Goal: Information Seeking & Learning: Compare options

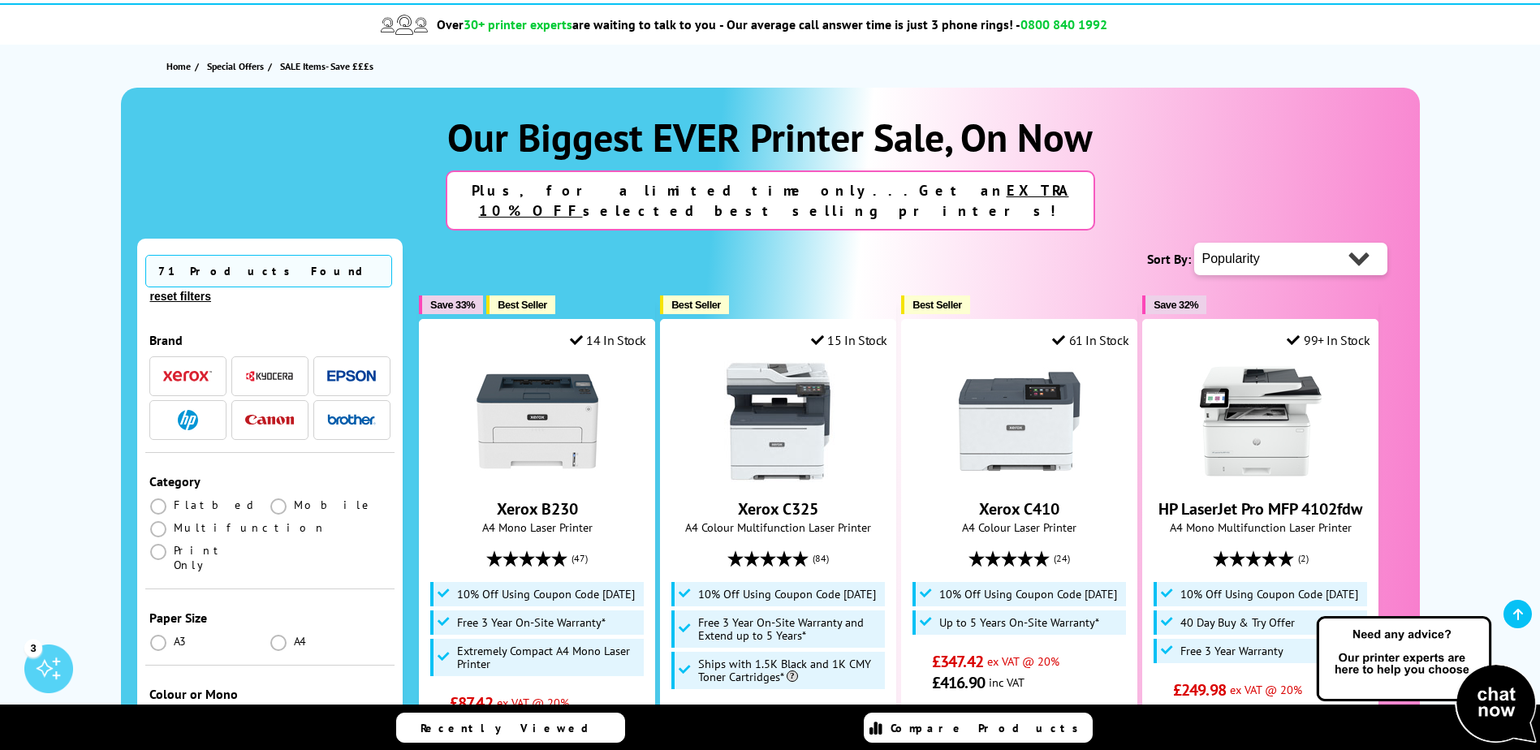
scroll to position [162, 0]
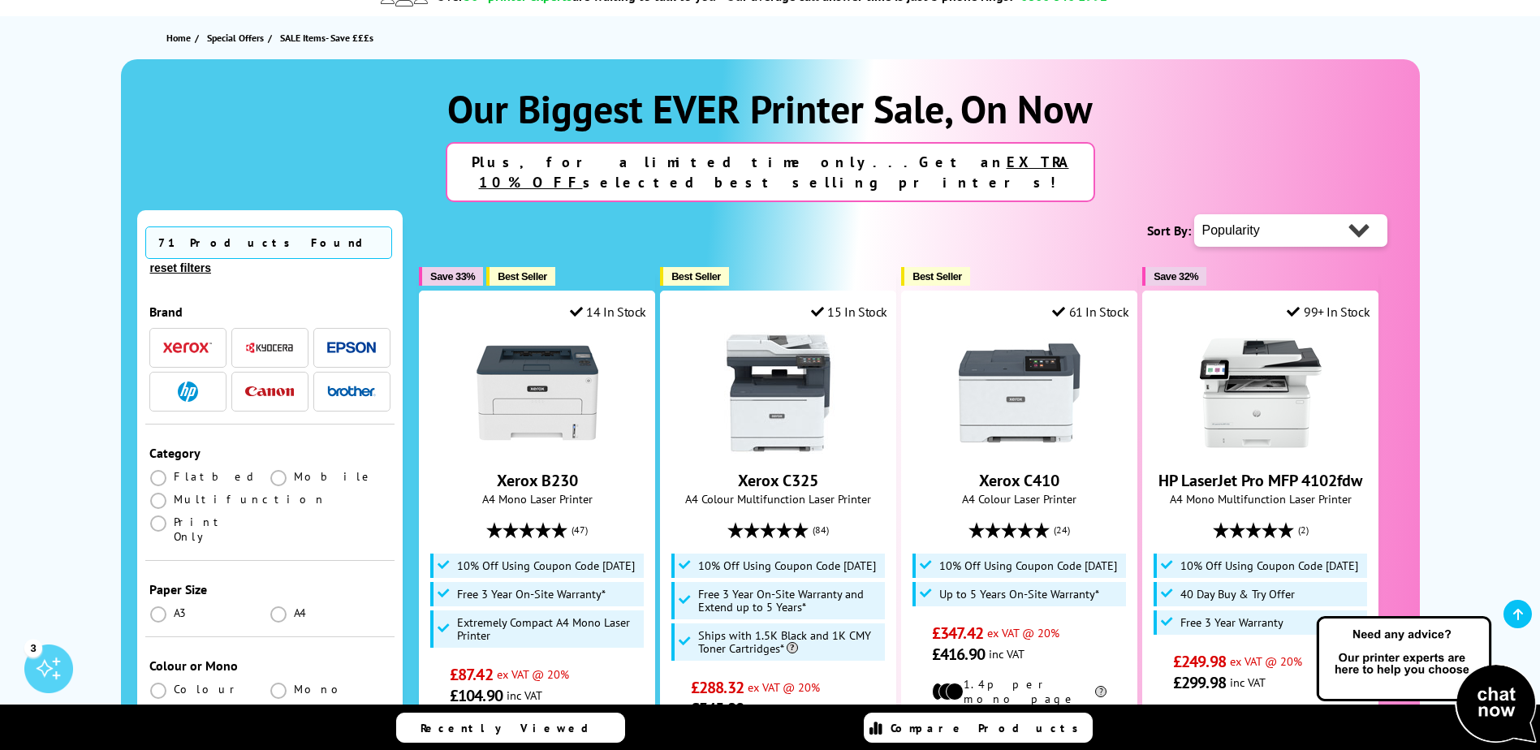
click at [1357, 214] on select "Popularity Rating Price - Low to High Price - High to Low Running Costs - Low t…" at bounding box center [1290, 230] width 193 height 32
select select "Running Costs"
click at [1194, 214] on select "Popularity Rating Price - Low to High Price - High to Low Running Costs - Low t…" at bounding box center [1290, 230] width 193 height 32
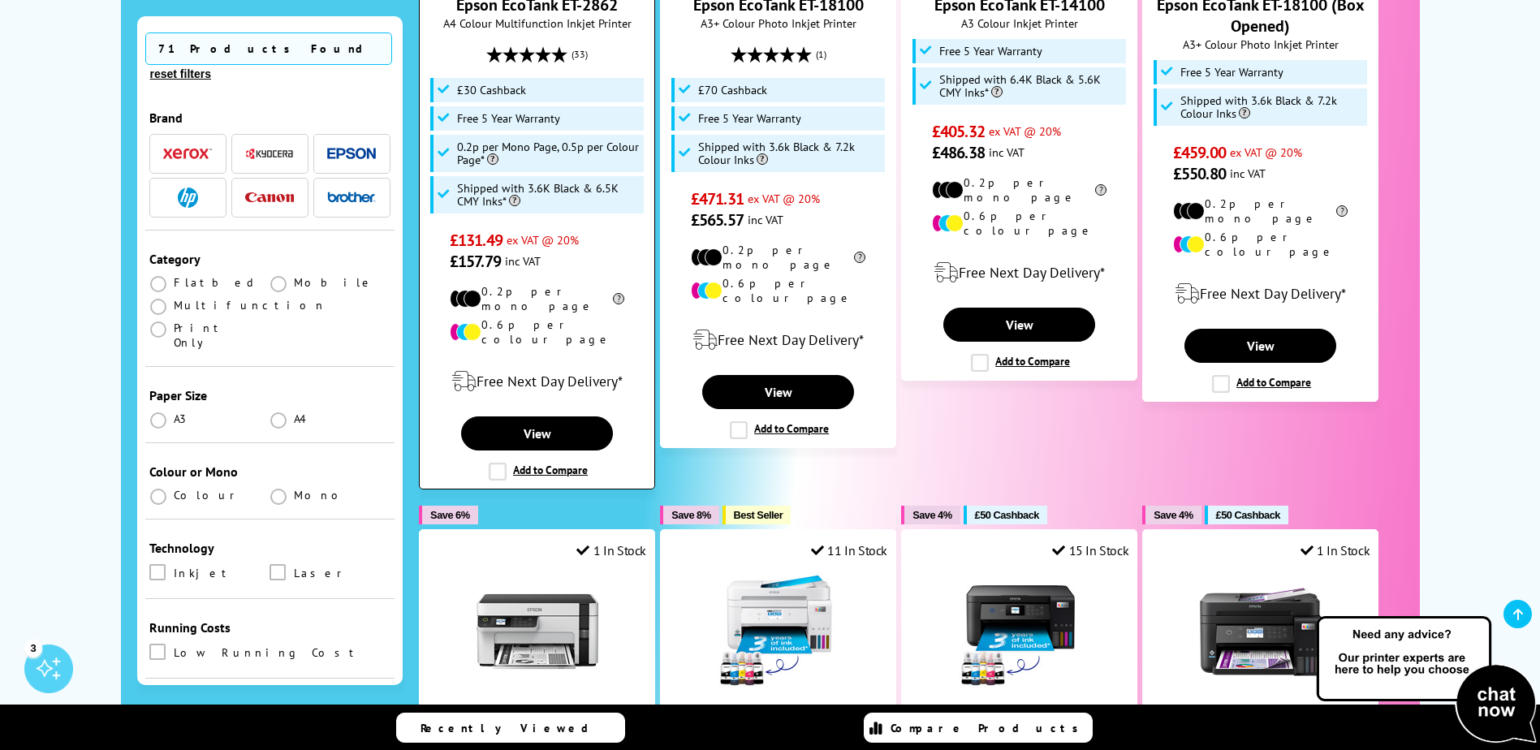
scroll to position [568, 0]
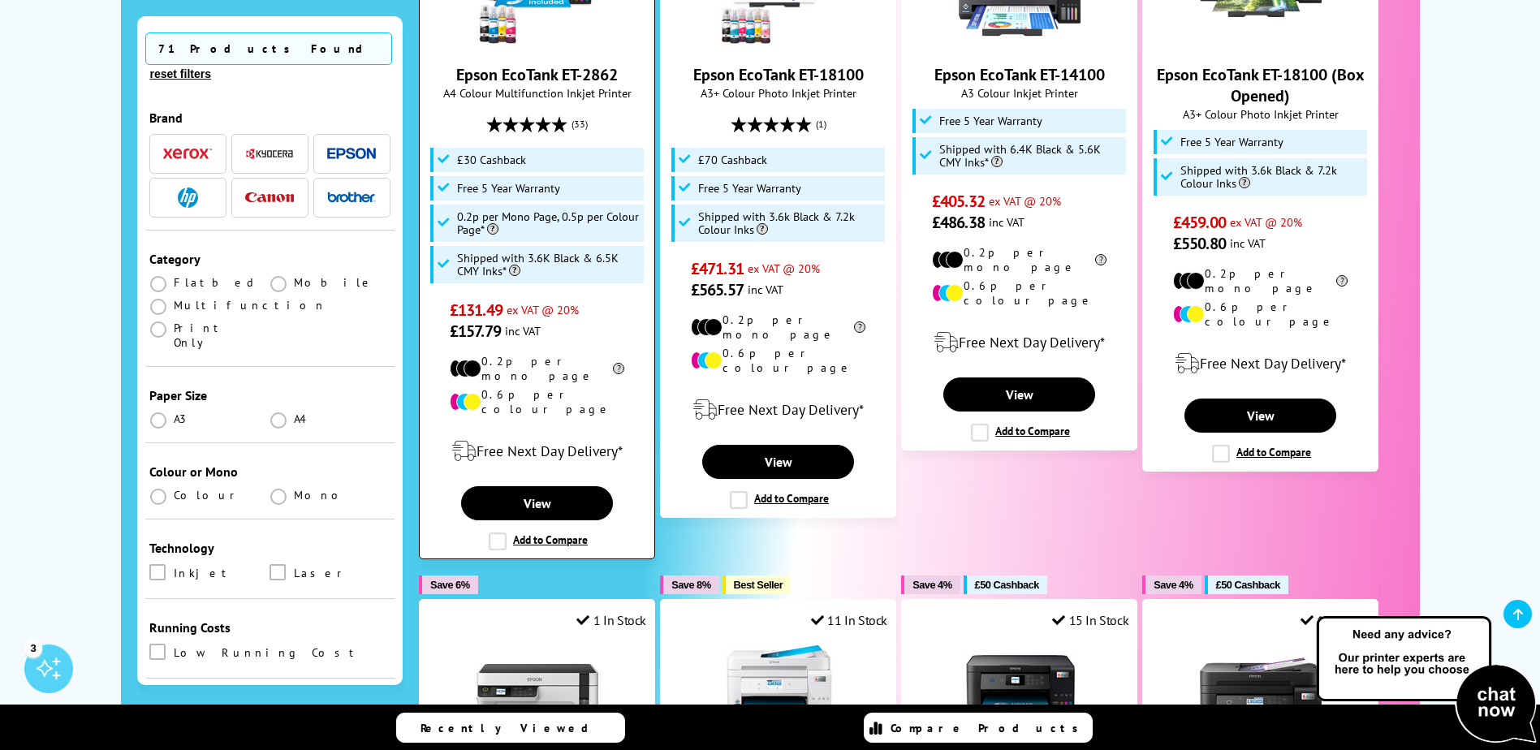
click at [495, 532] on label "Add to Compare" at bounding box center [538, 541] width 99 height 18
click at [0, 0] on input "Add to Compare" at bounding box center [0, 0] width 0 height 0
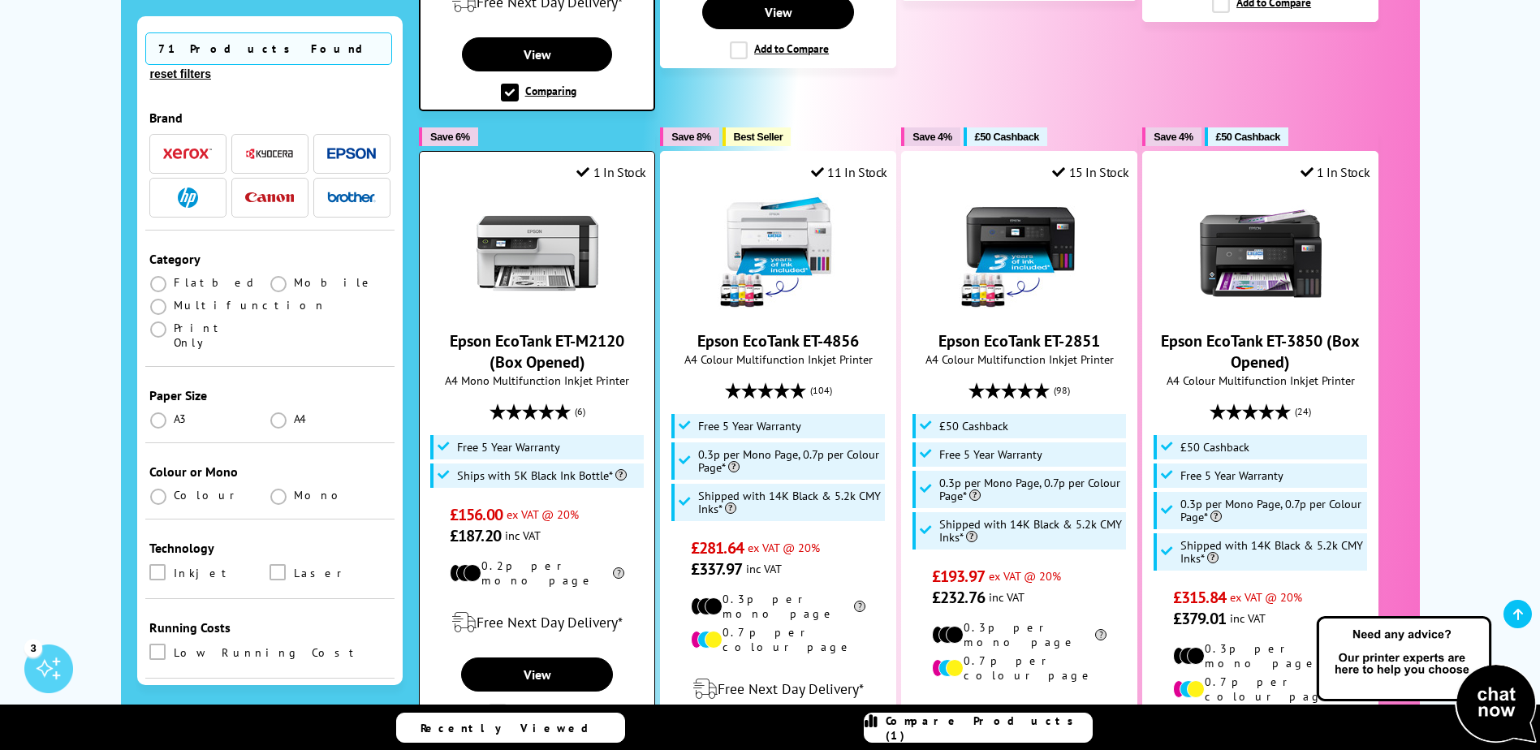
scroll to position [1056, 0]
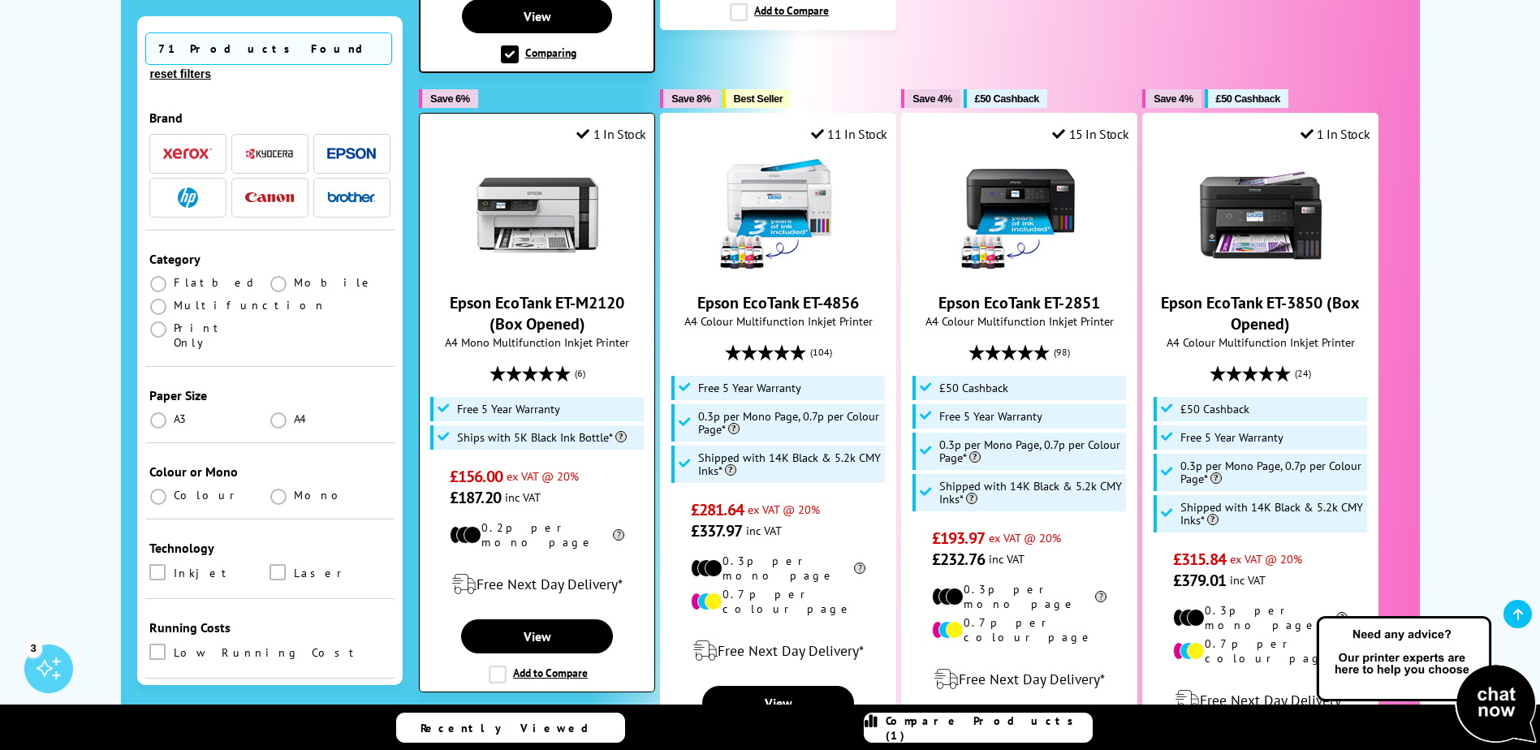
click at [494, 666] on label "Add to Compare" at bounding box center [538, 675] width 99 height 18
click at [0, 0] on input "Add to Compare" at bounding box center [0, 0] width 0 height 0
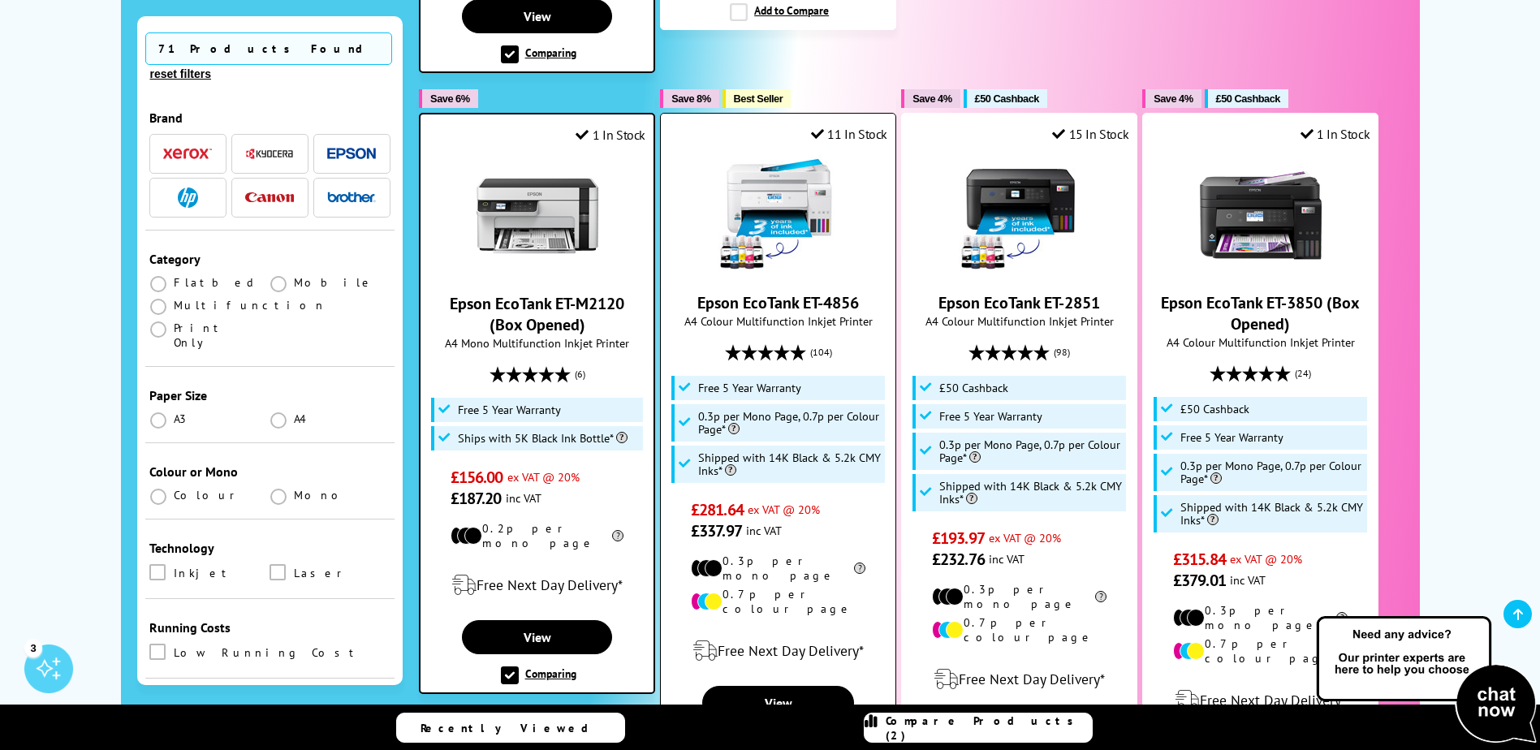
click at [731, 732] on label "Add to Compare" at bounding box center [779, 741] width 99 height 18
click at [0, 0] on input "Add to Compare" at bounding box center [0, 0] width 0 height 0
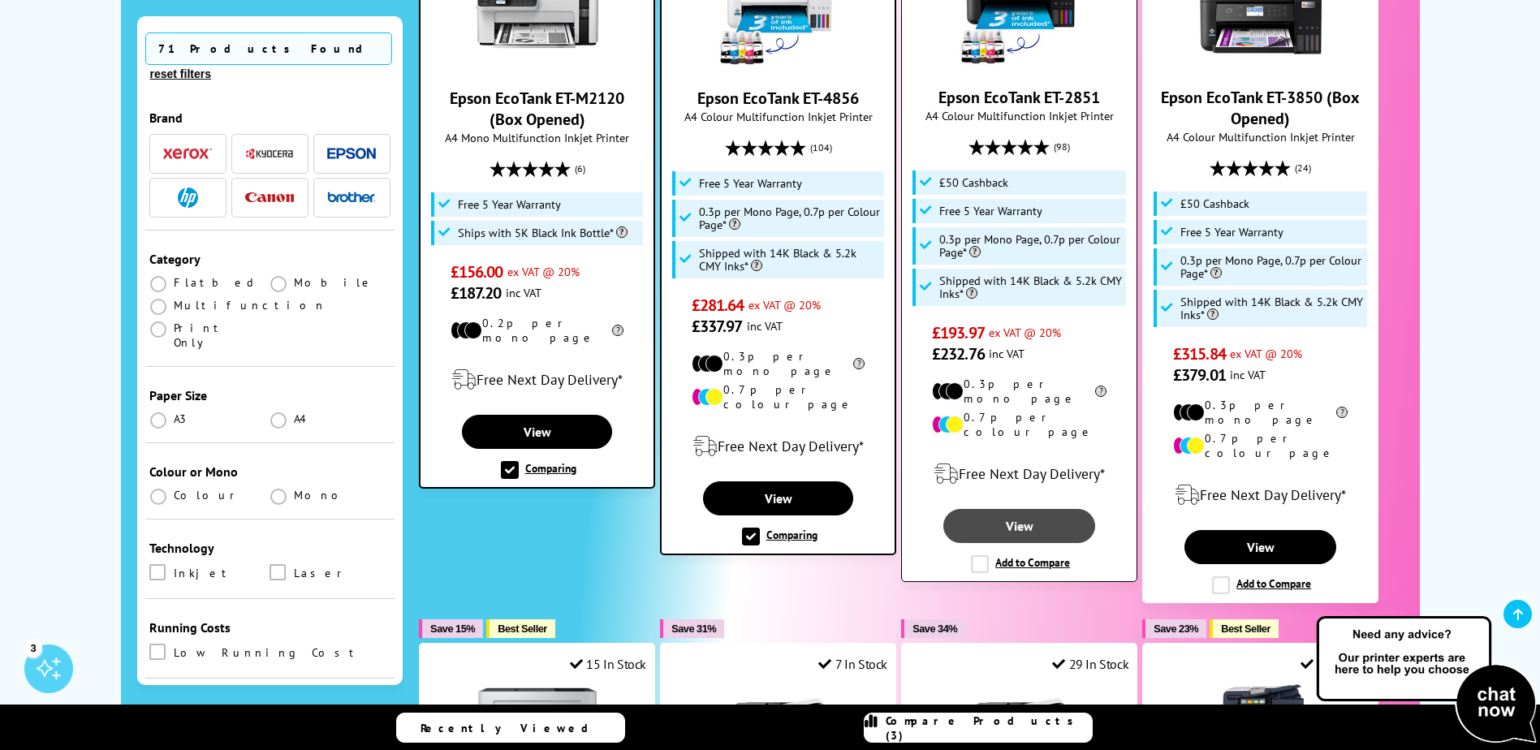
scroll to position [1299, 0]
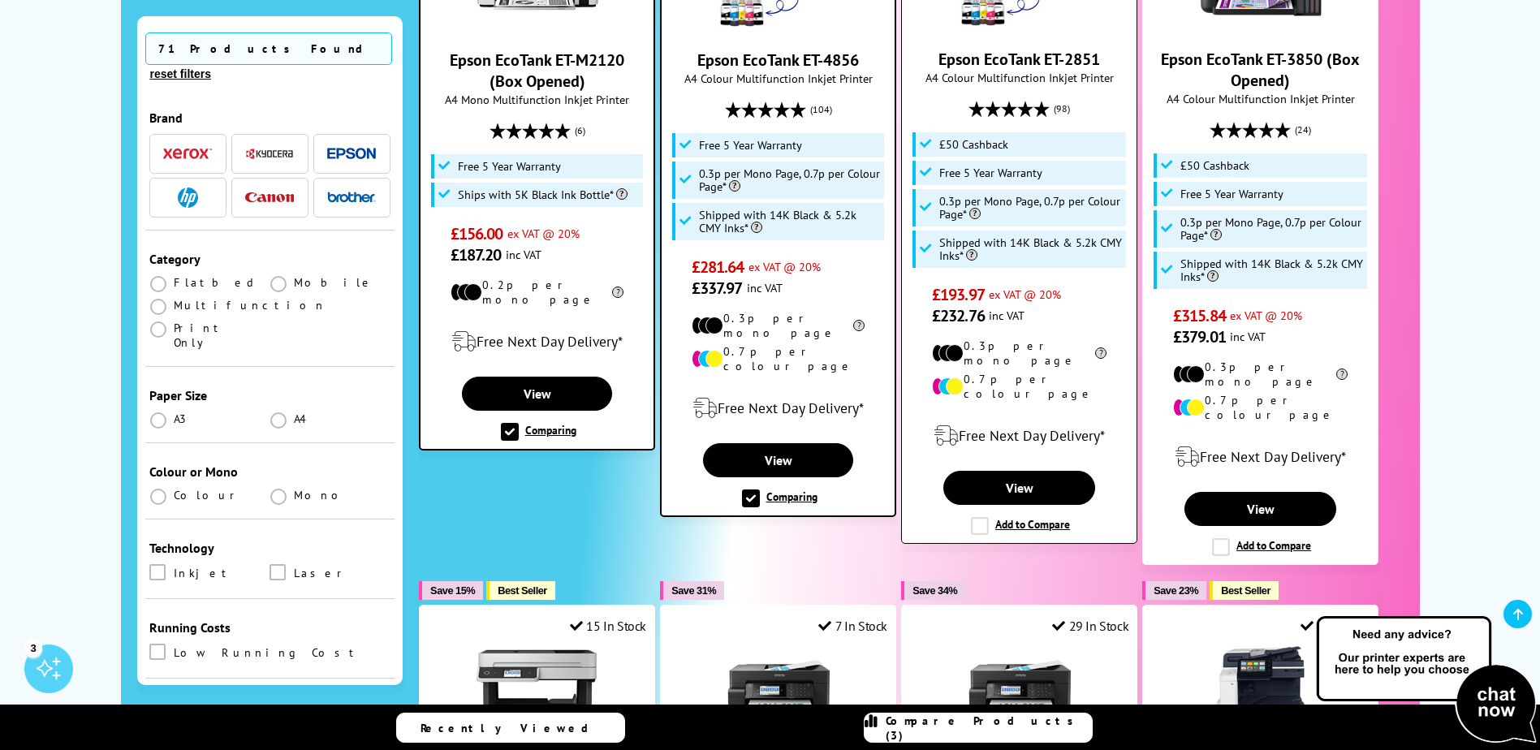
click at [979, 517] on label "Add to Compare" at bounding box center [1020, 526] width 99 height 18
click at [0, 0] on input "Add to Compare" at bounding box center [0, 0] width 0 height 0
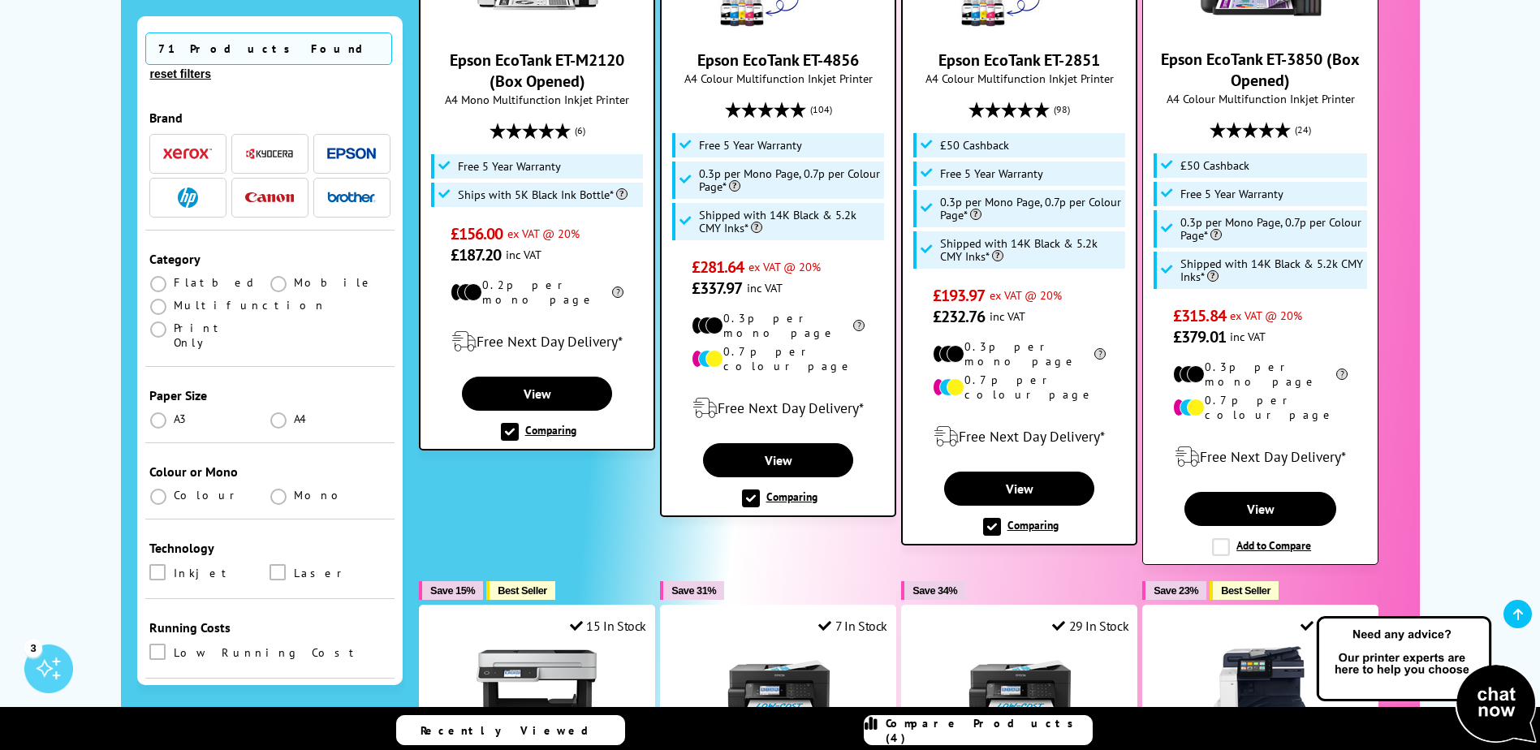
click at [1217, 538] on label "Add to Compare" at bounding box center [1261, 547] width 99 height 18
click at [0, 0] on input "Add to Compare" at bounding box center [0, 0] width 0 height 0
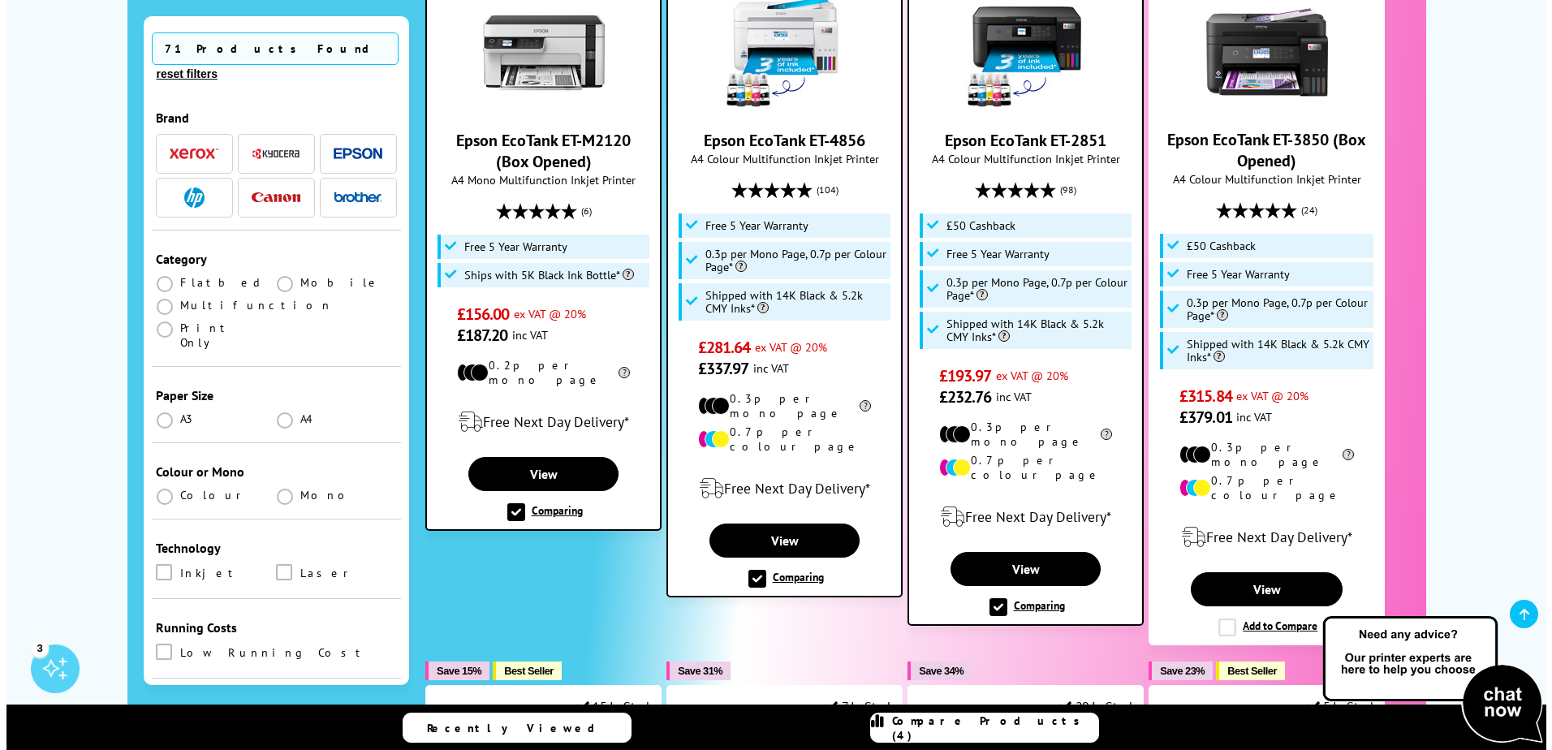
scroll to position [1218, 0]
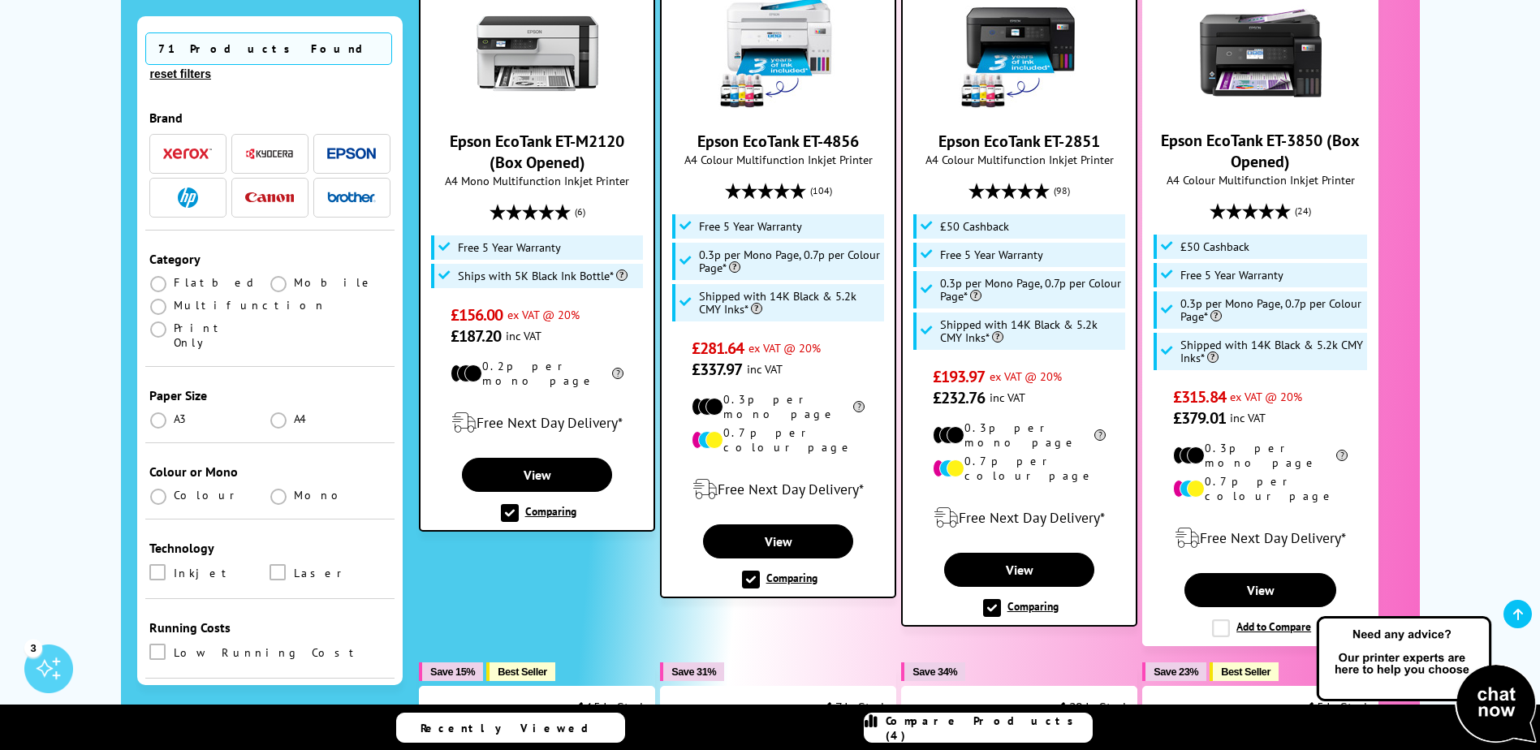
click at [988, 723] on span "Compare Products (4)" at bounding box center [989, 727] width 206 height 29
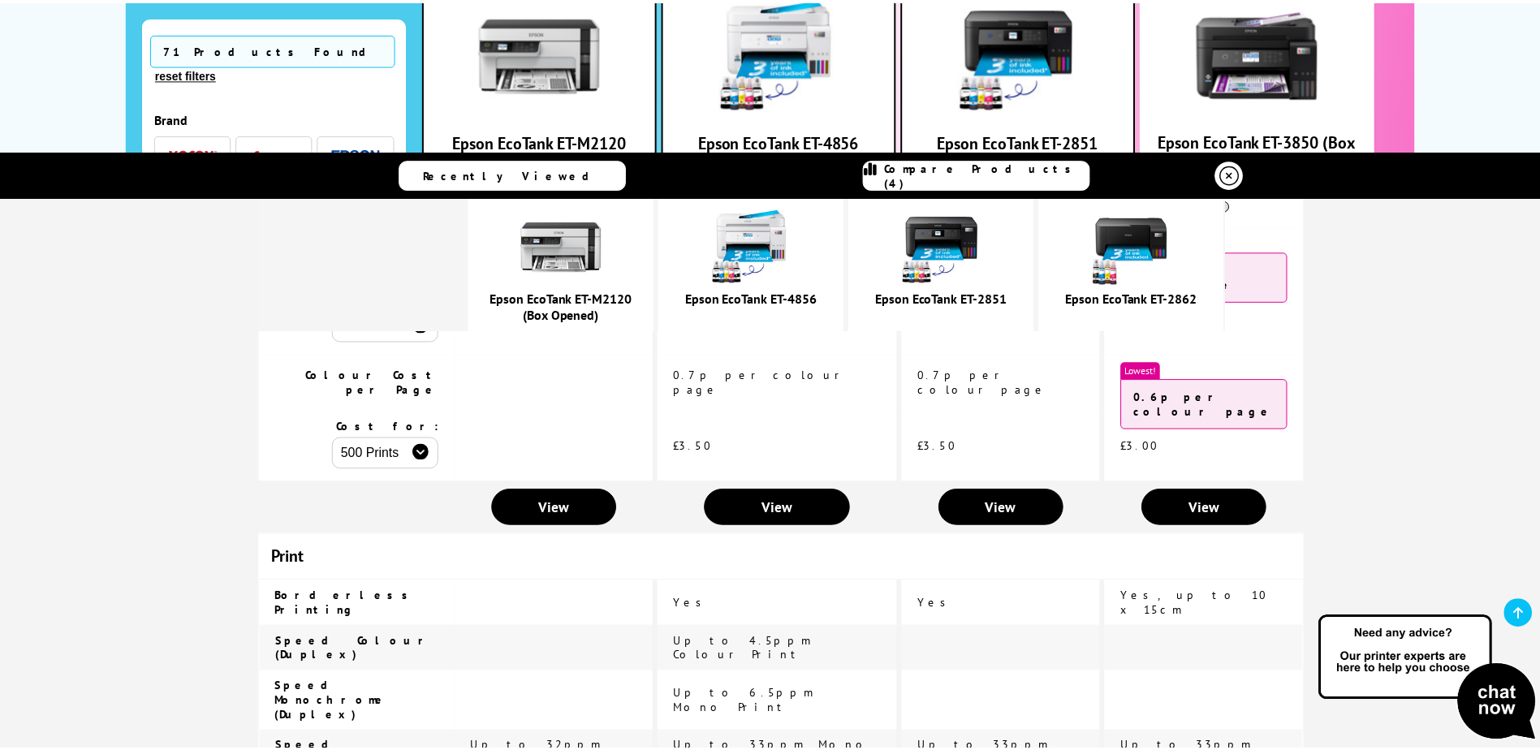
scroll to position [568, 0]
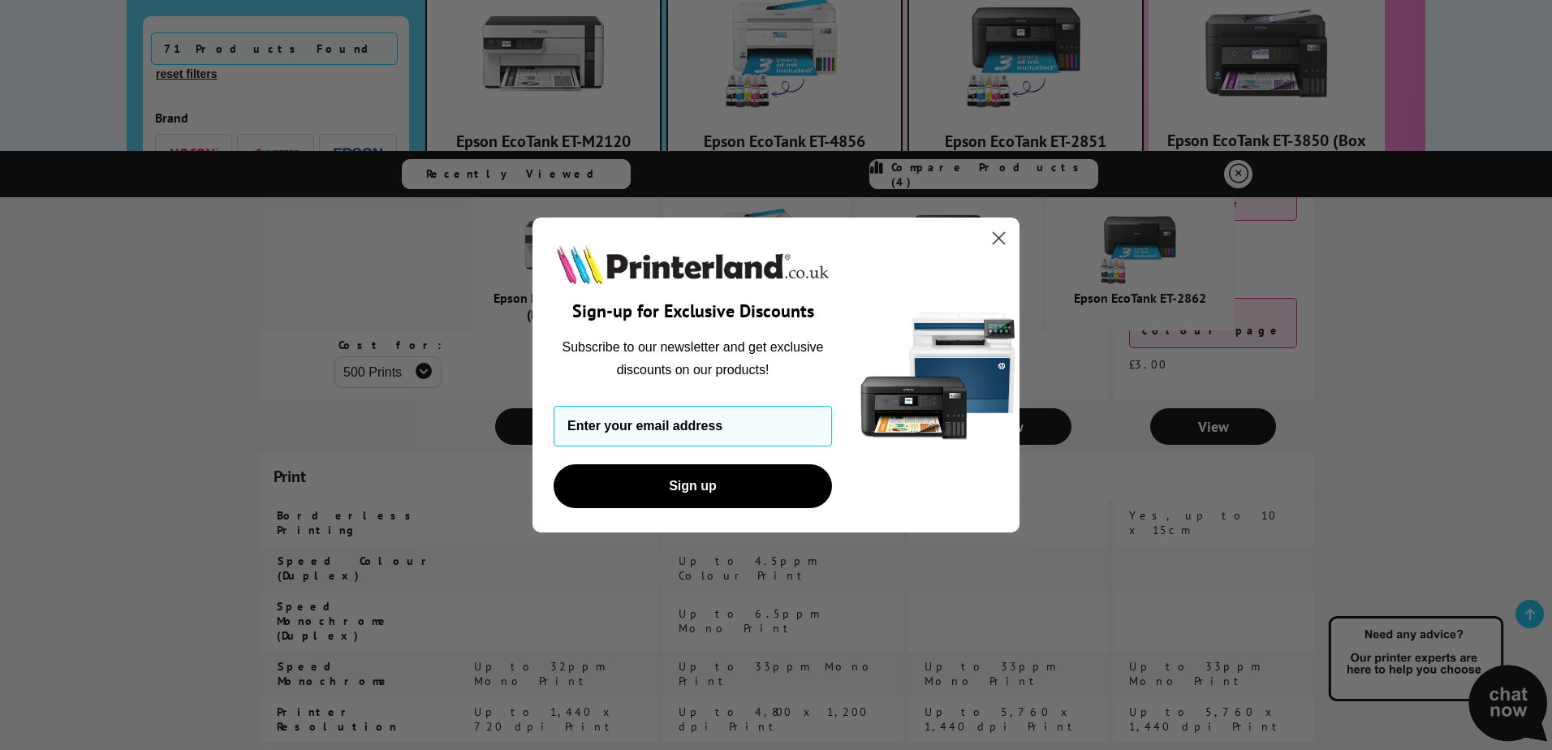
click at [998, 235] on circle "Close dialog" at bounding box center [998, 238] width 27 height 27
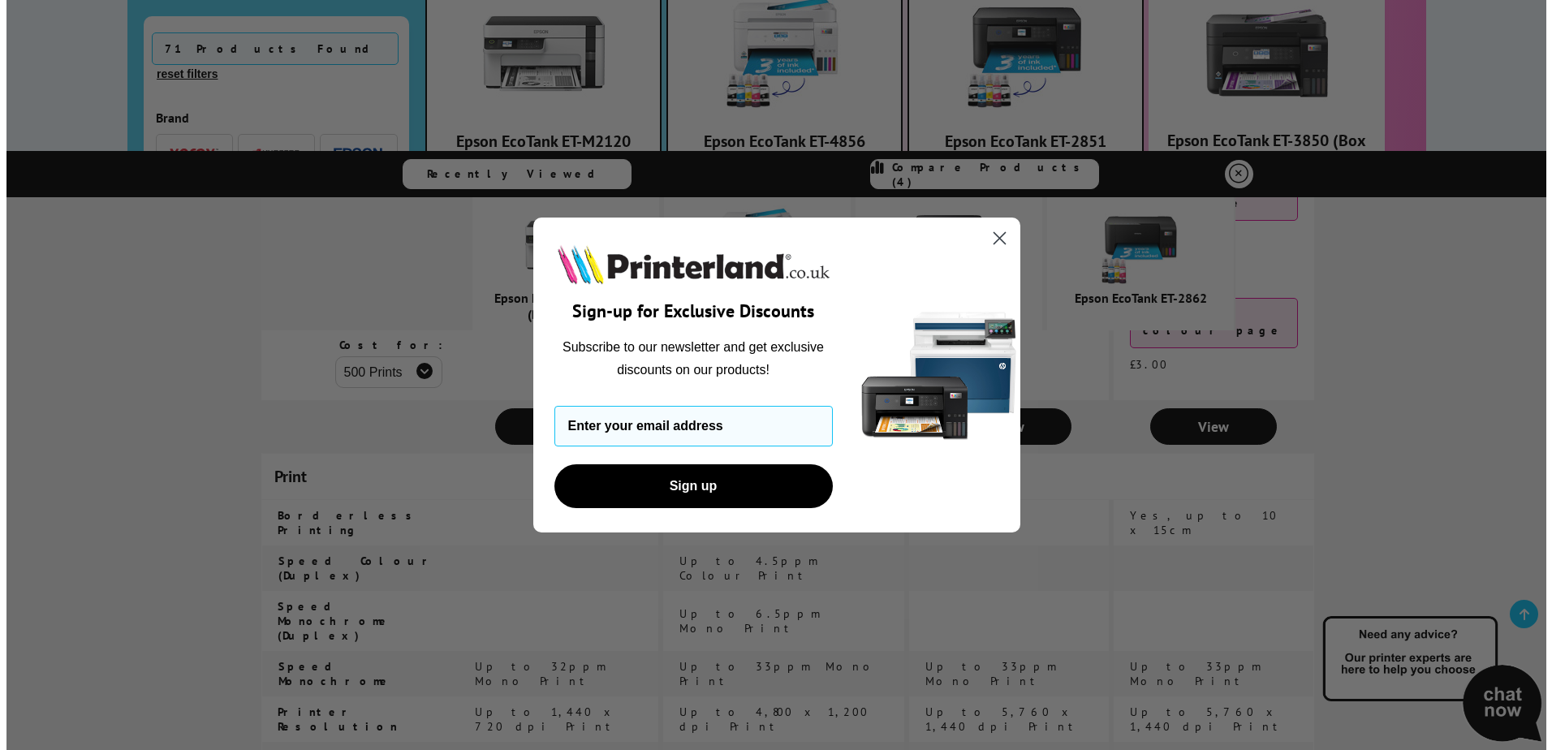
scroll to position [0, 0]
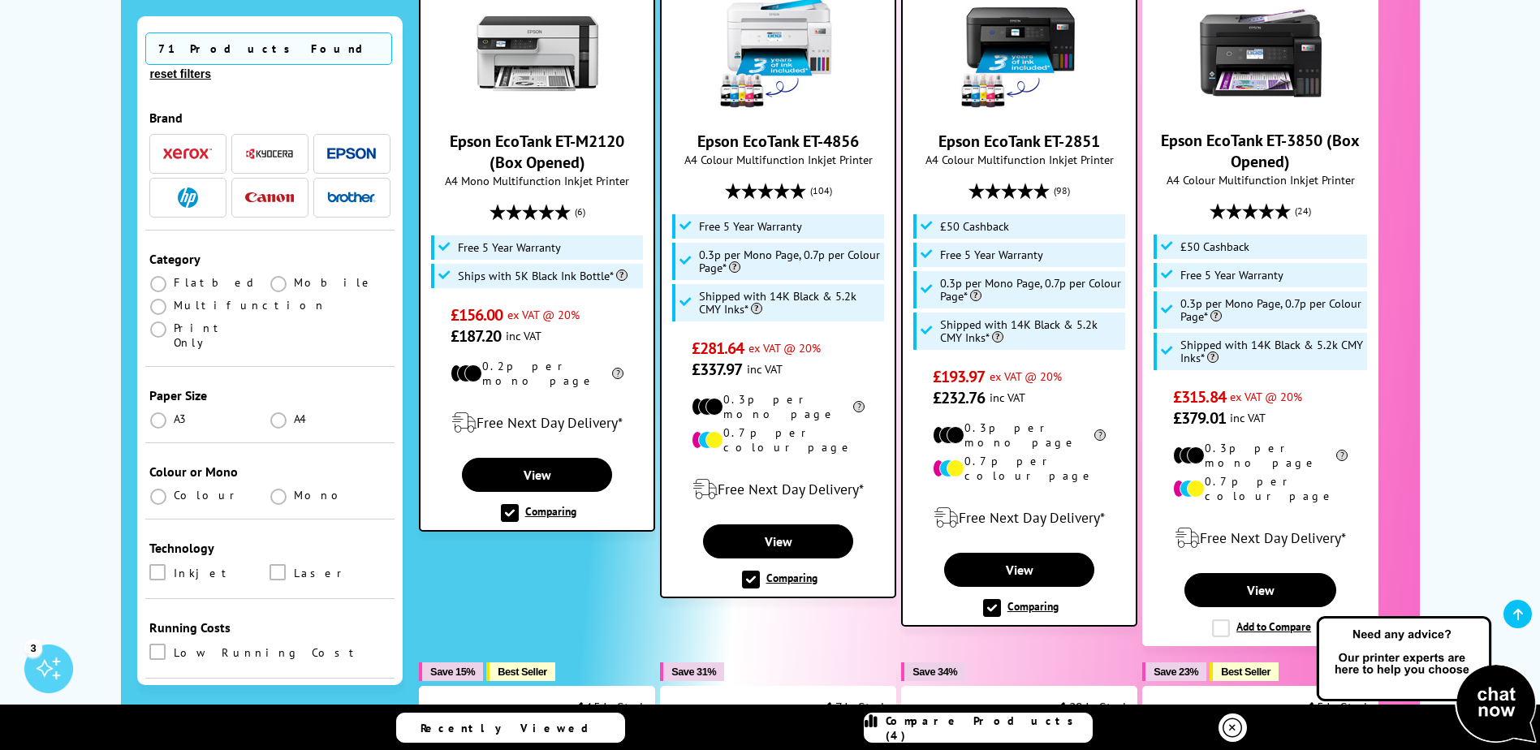
click at [997, 720] on span "Compare Products (4)" at bounding box center [989, 727] width 206 height 29
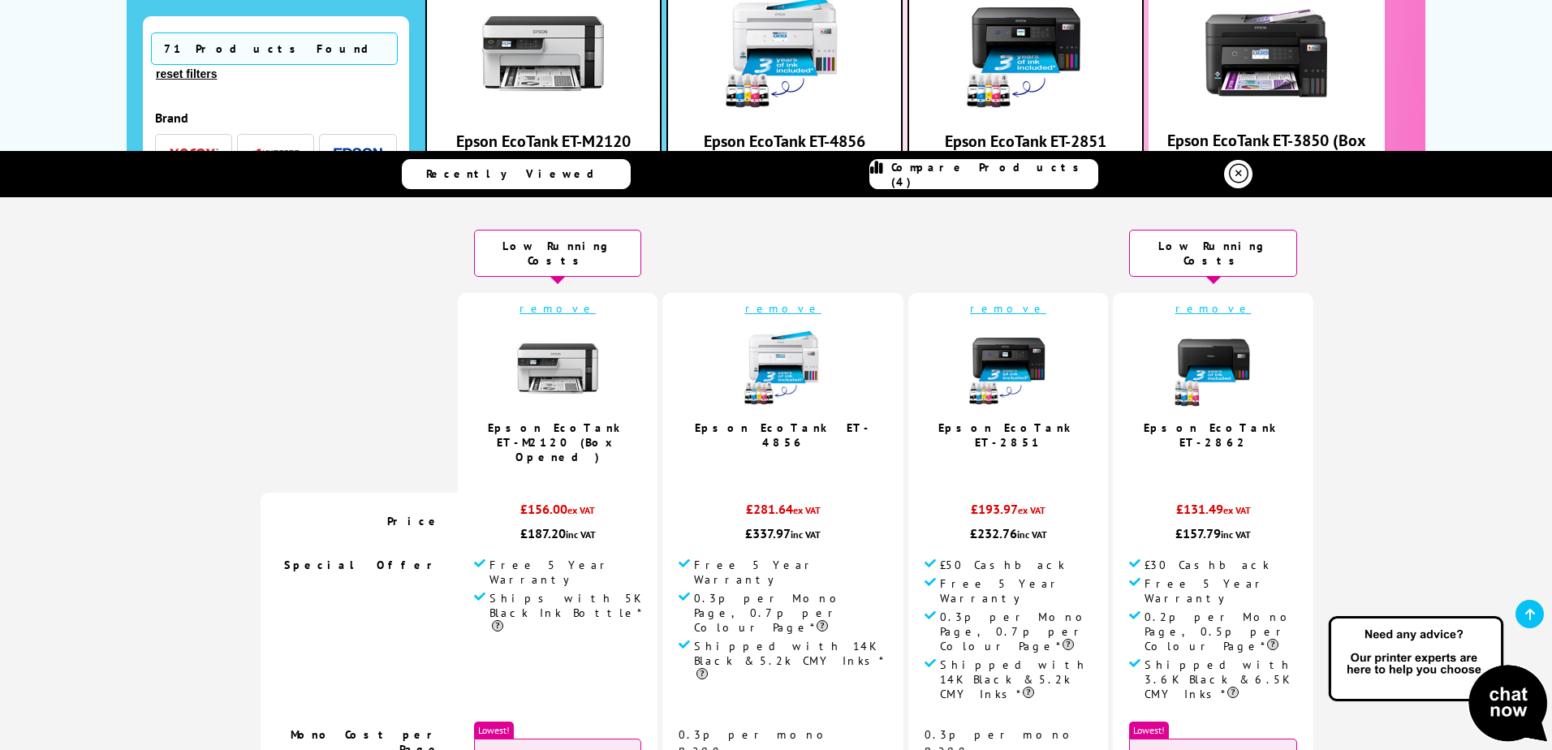
click at [577, 301] on link "remove" at bounding box center [557, 308] width 76 height 15
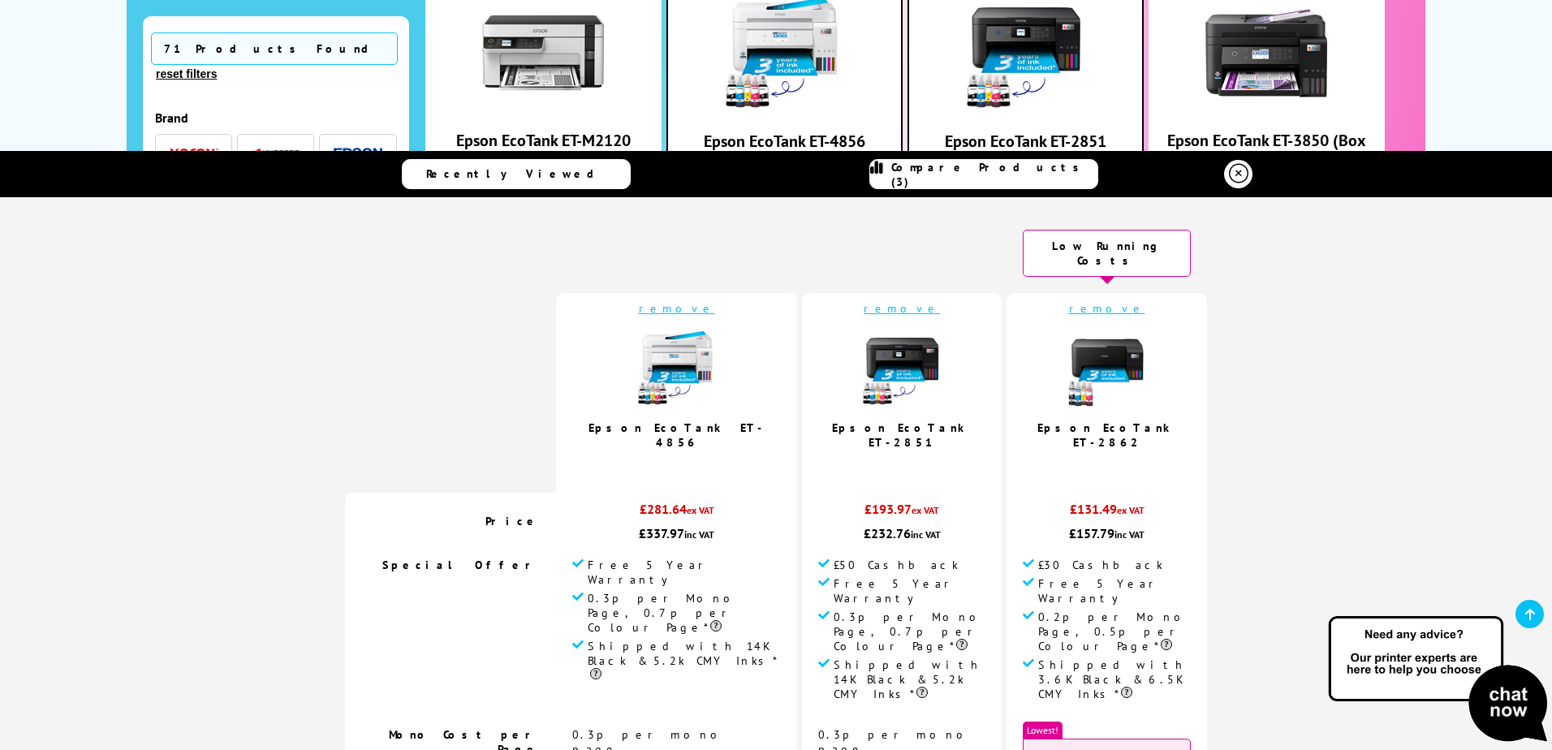
scroll to position [1218, 0]
click at [1069, 301] on link "remove" at bounding box center [1107, 308] width 76 height 15
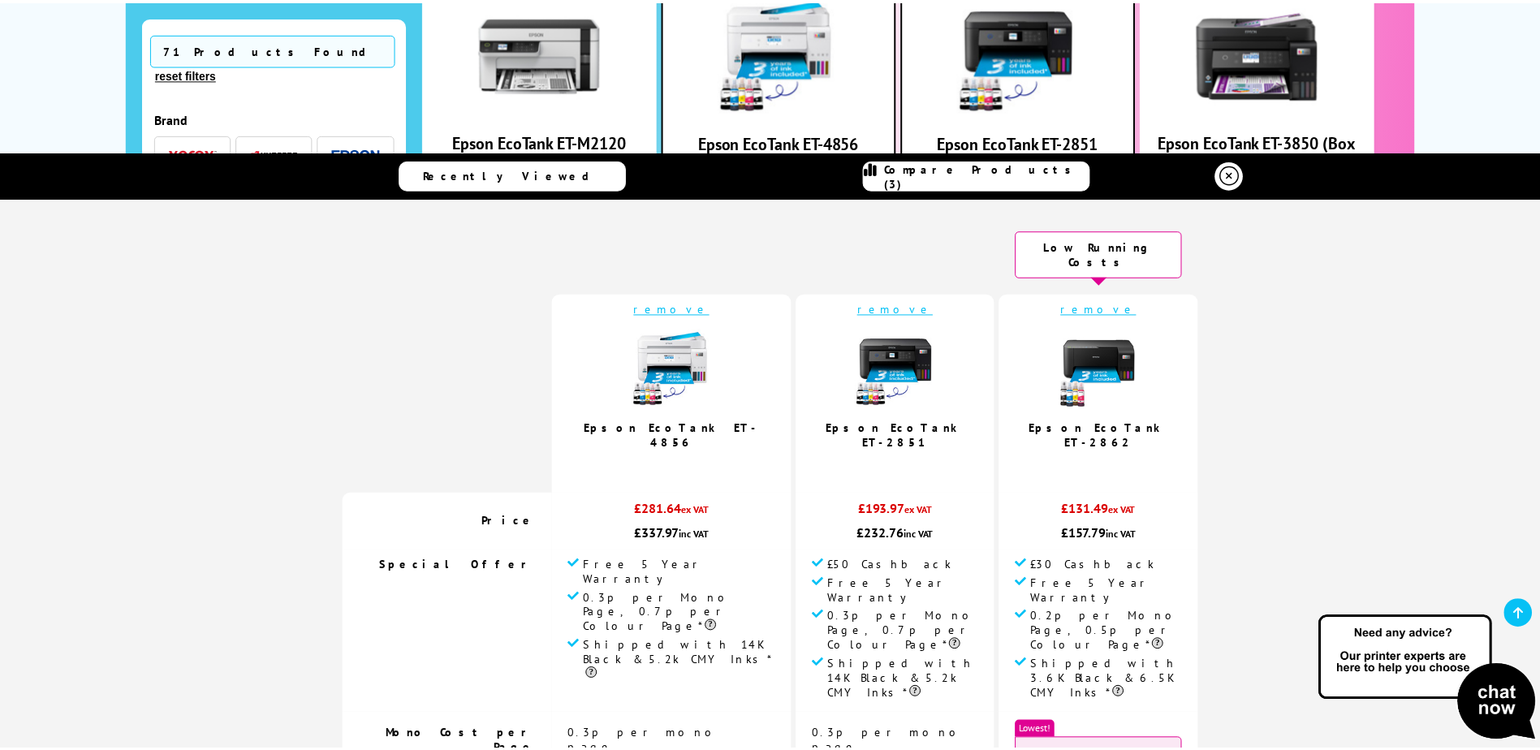
scroll to position [1216, 0]
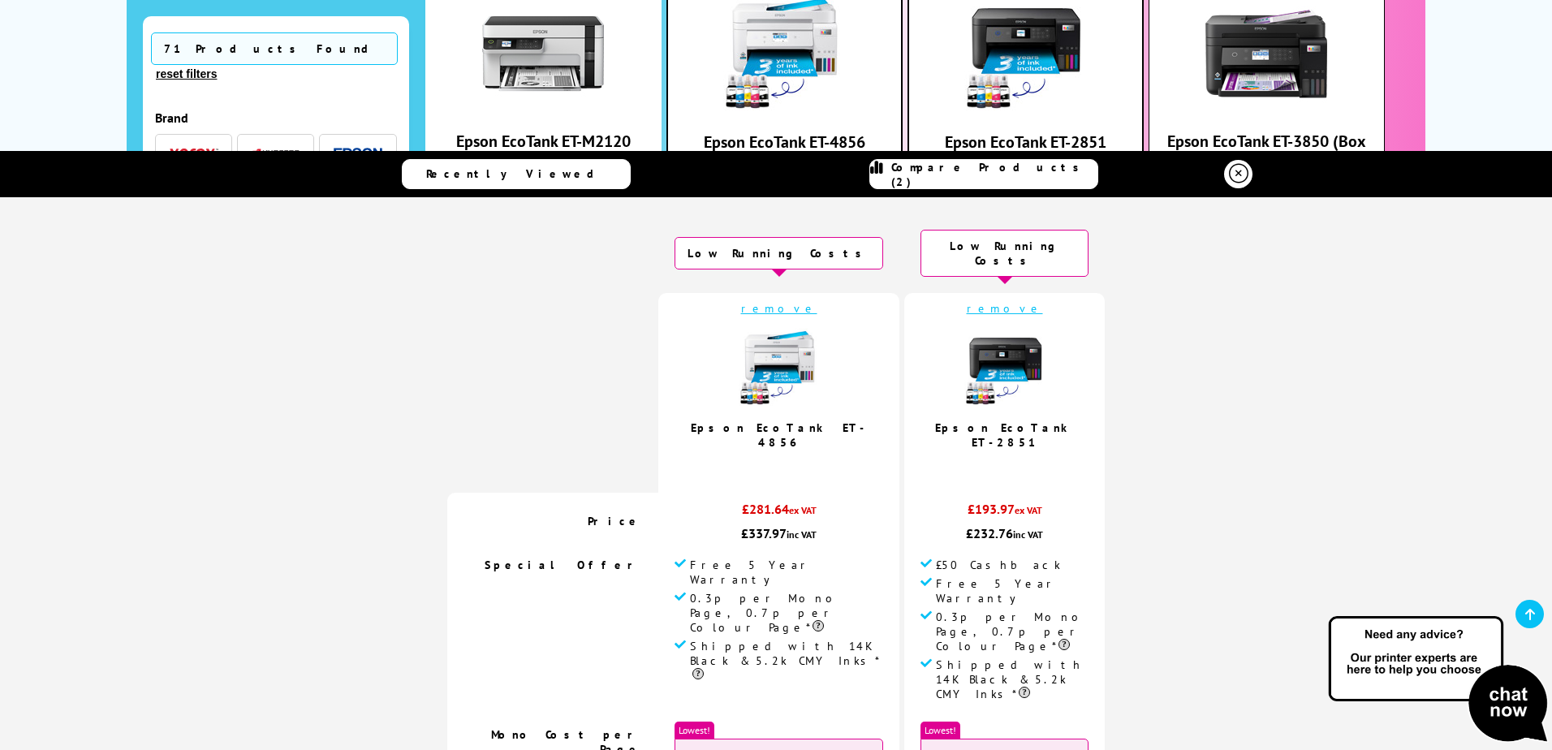
click at [1235, 167] on icon at bounding box center [1238, 173] width 19 height 19
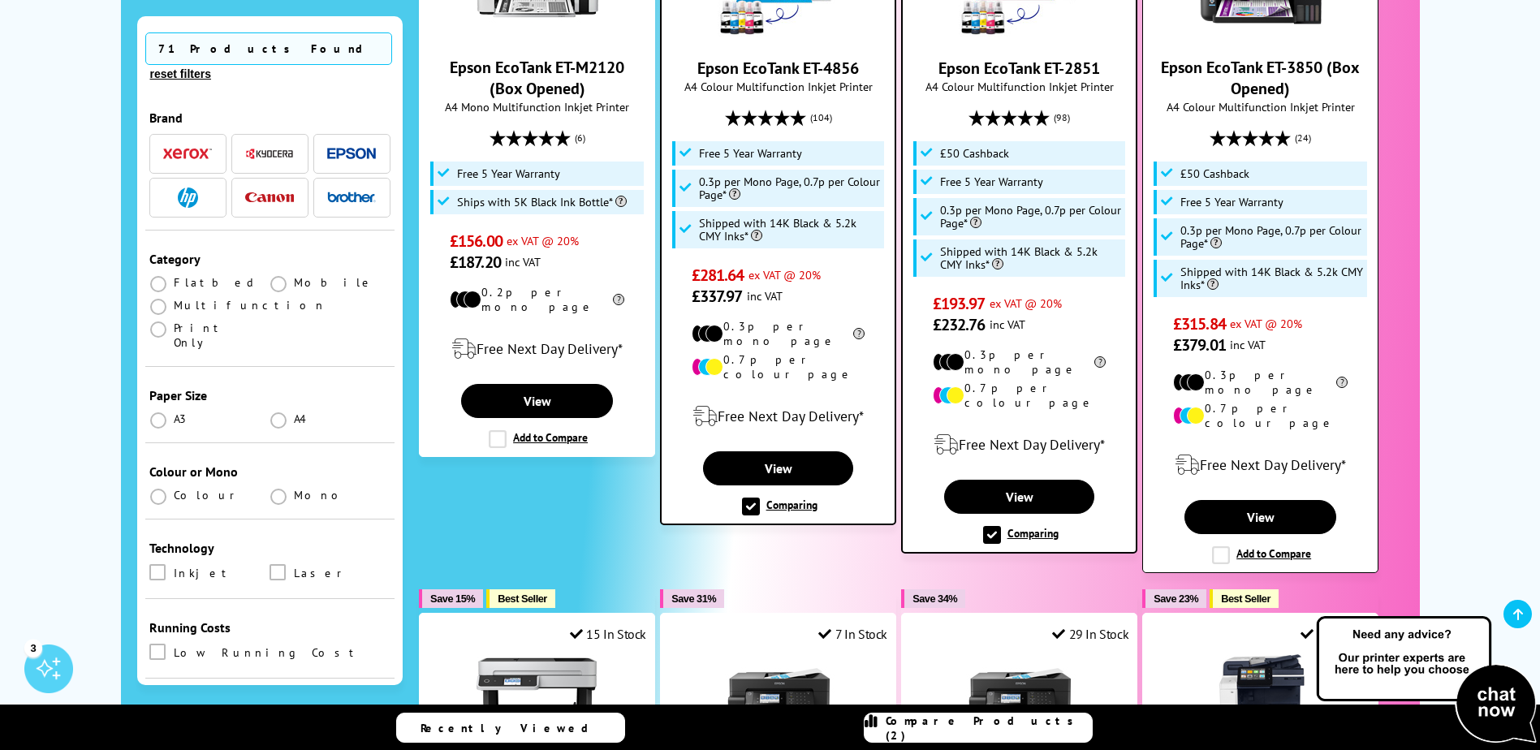
scroll to position [1297, 0]
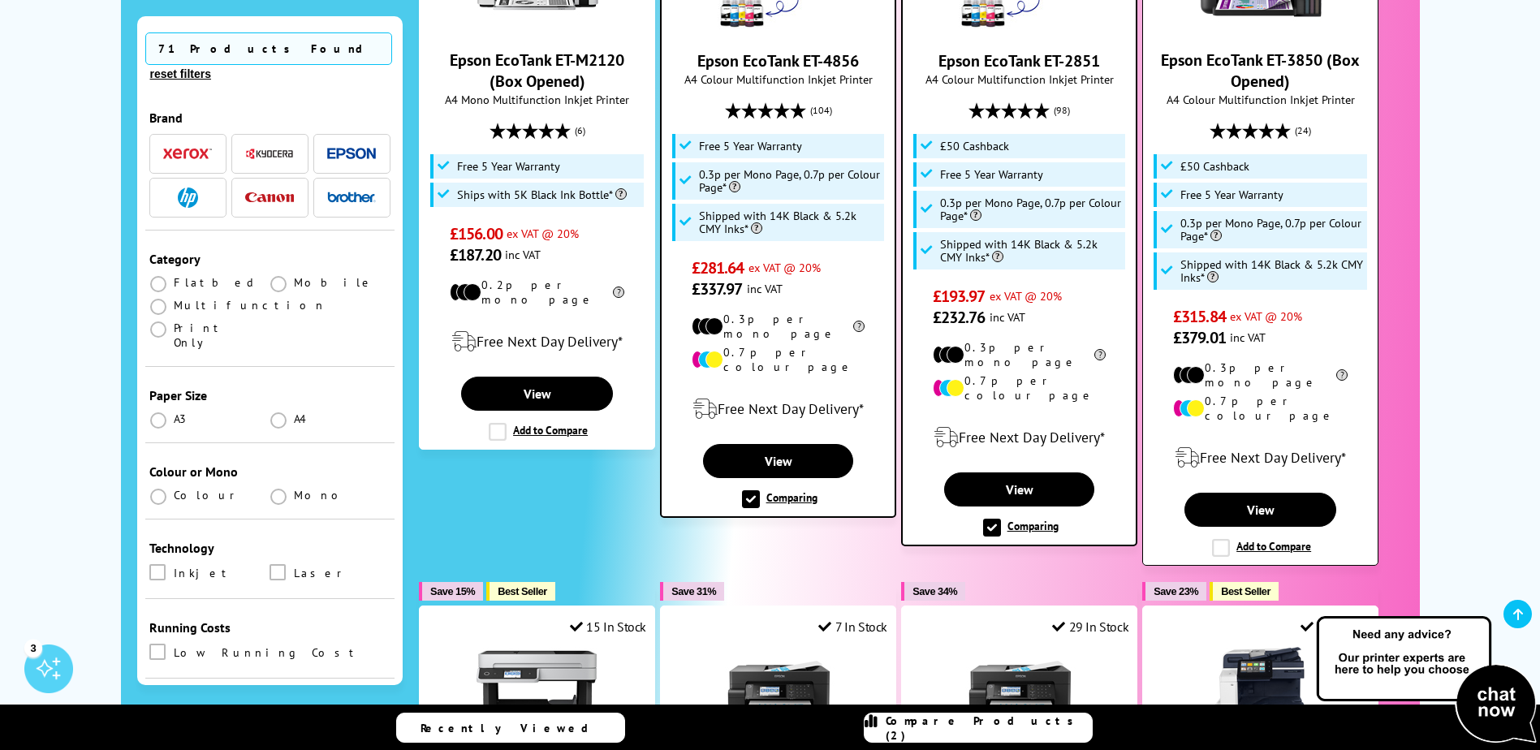
click at [1221, 539] on label "Add to Compare" at bounding box center [1261, 548] width 99 height 18
click at [0, 0] on input "Add to Compare" at bounding box center [0, 0] width 0 height 0
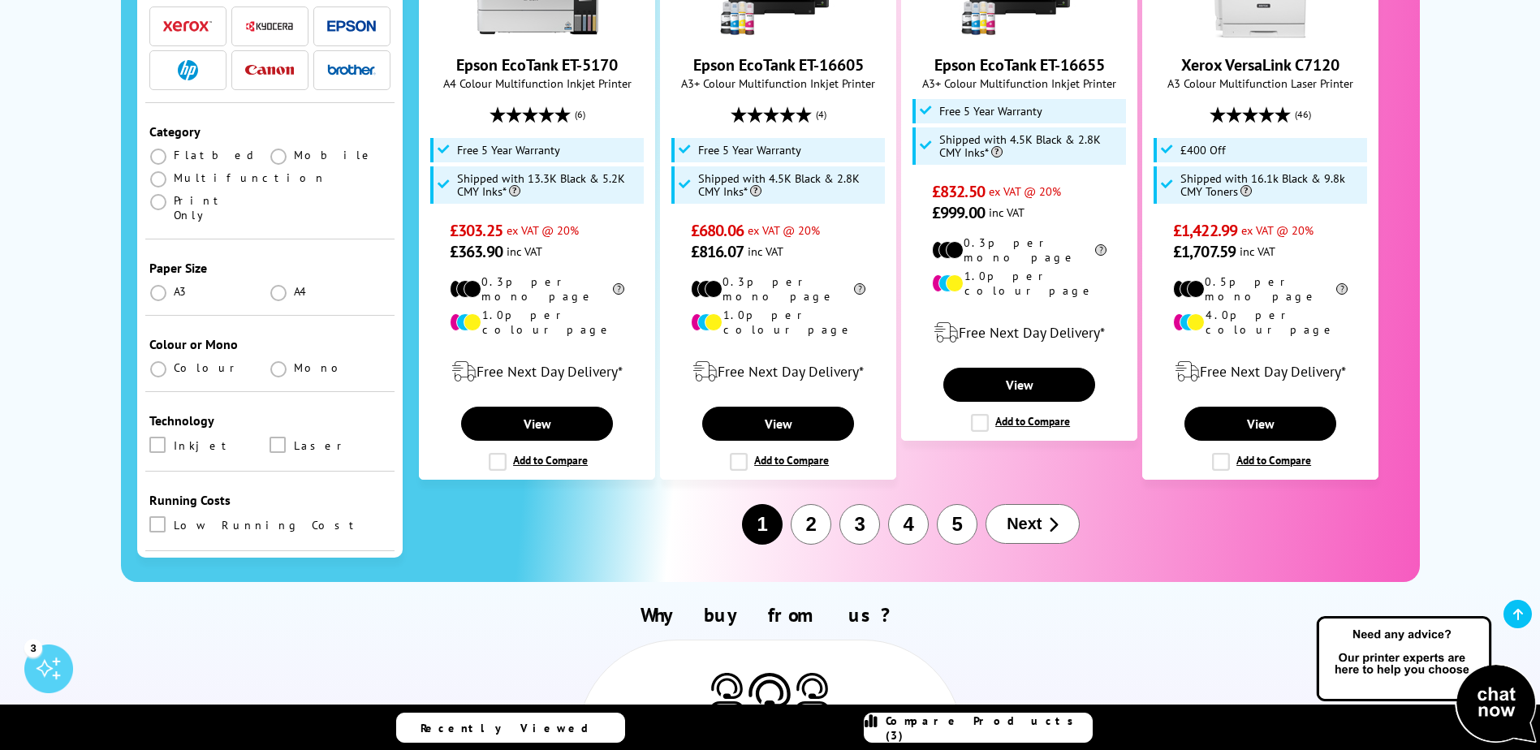
scroll to position [2028, 0]
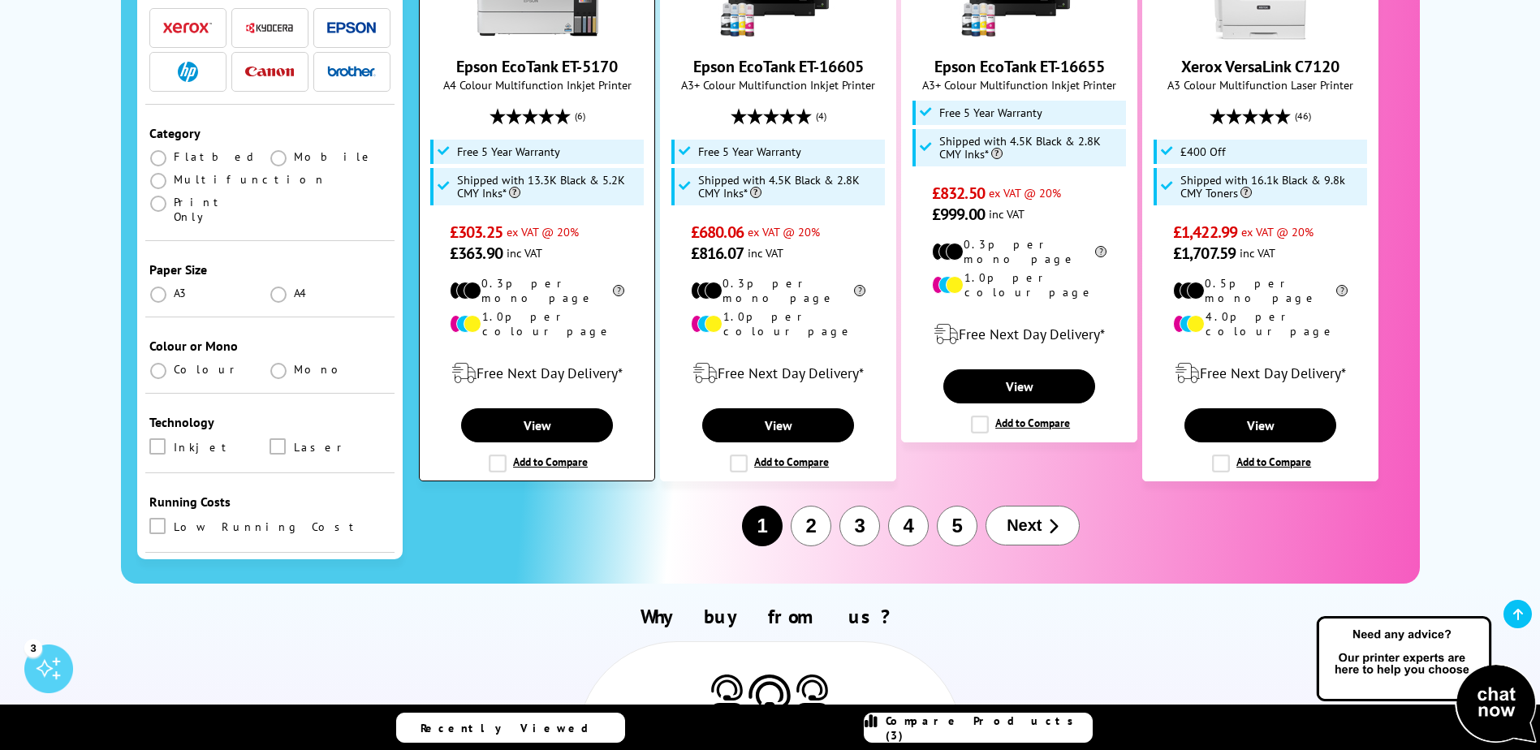
click at [519, 455] on label "Add to Compare" at bounding box center [538, 464] width 99 height 18
click at [0, 0] on input "Add to Compare" at bounding box center [0, 0] width 0 height 0
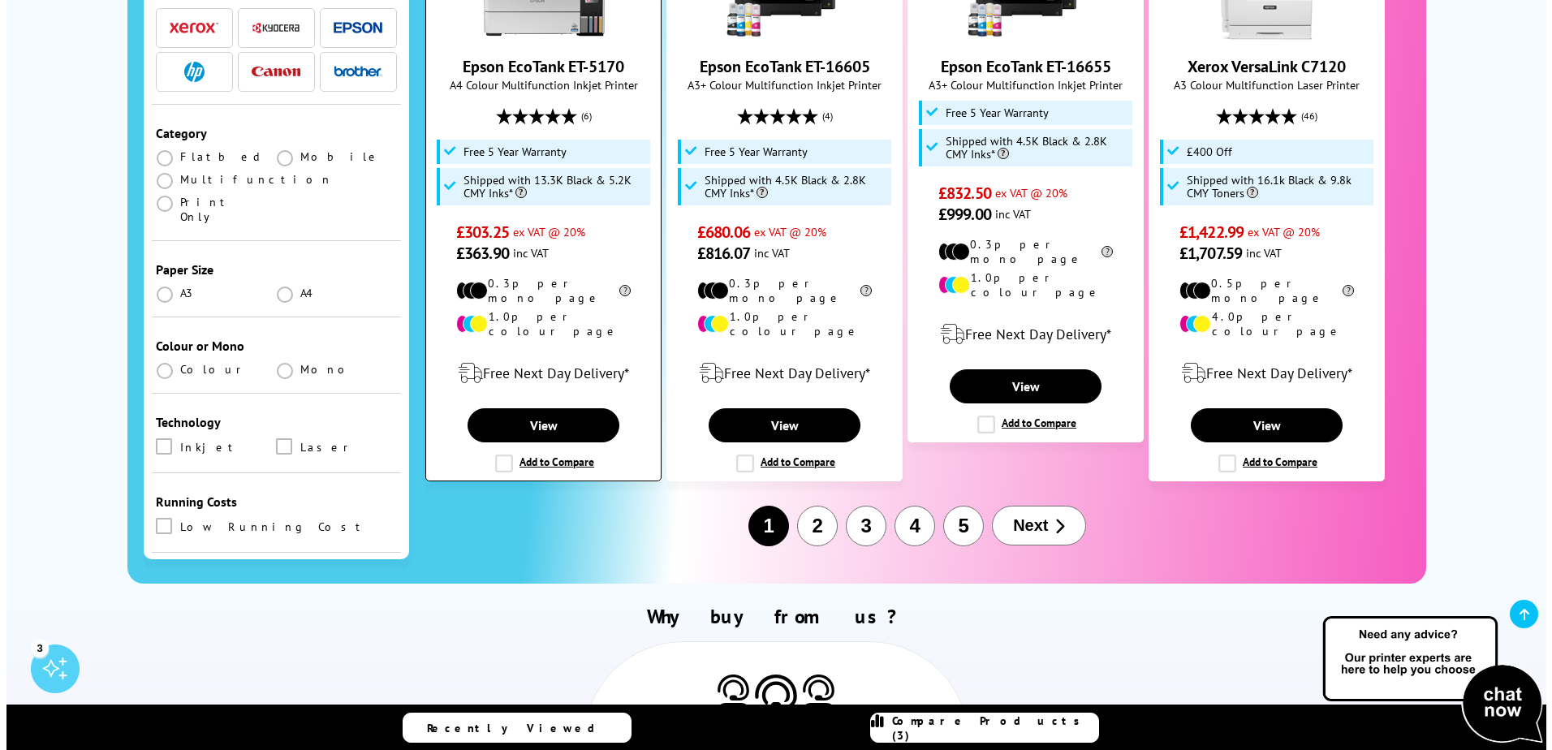
scroll to position [2028, 0]
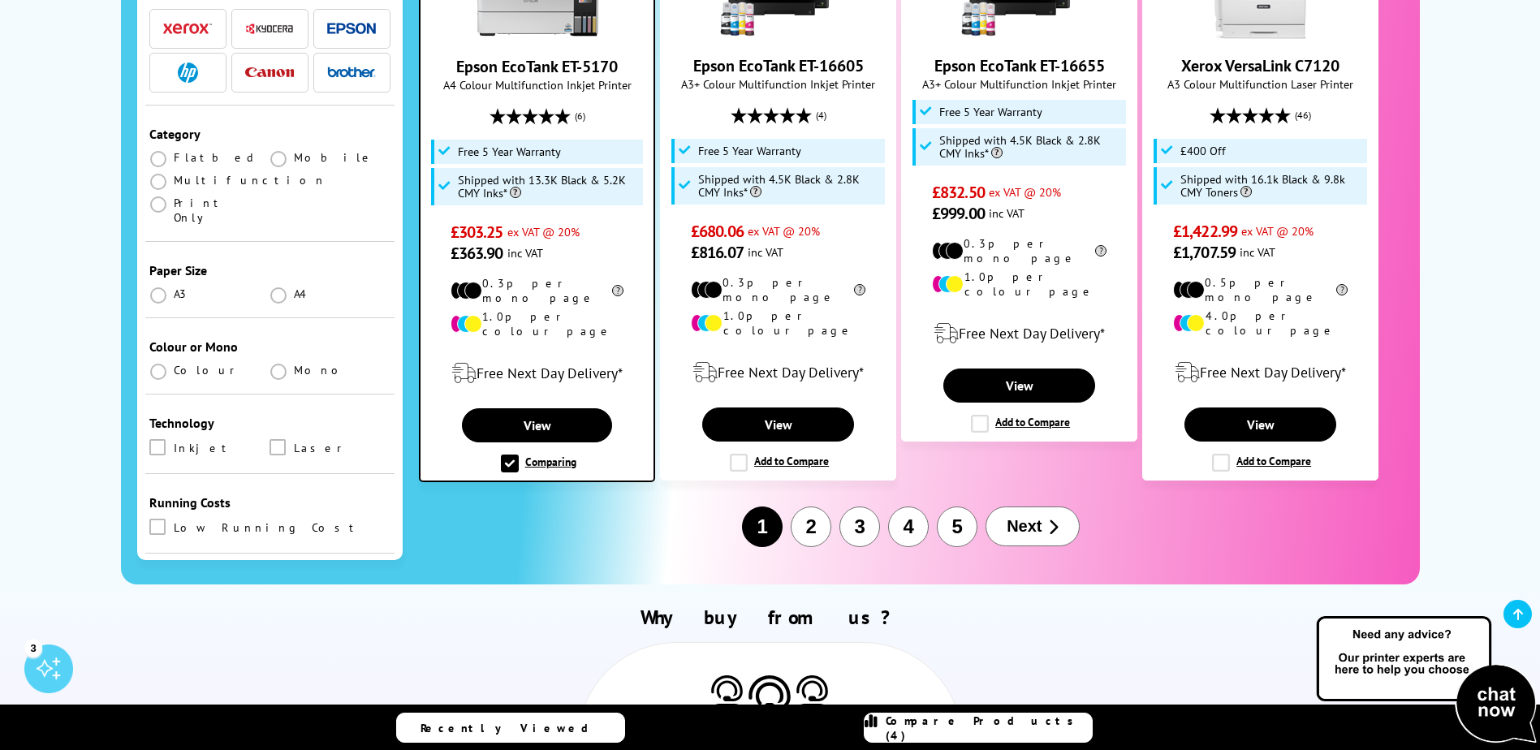
click at [969, 717] on link "Compare Products (4)" at bounding box center [978, 728] width 229 height 30
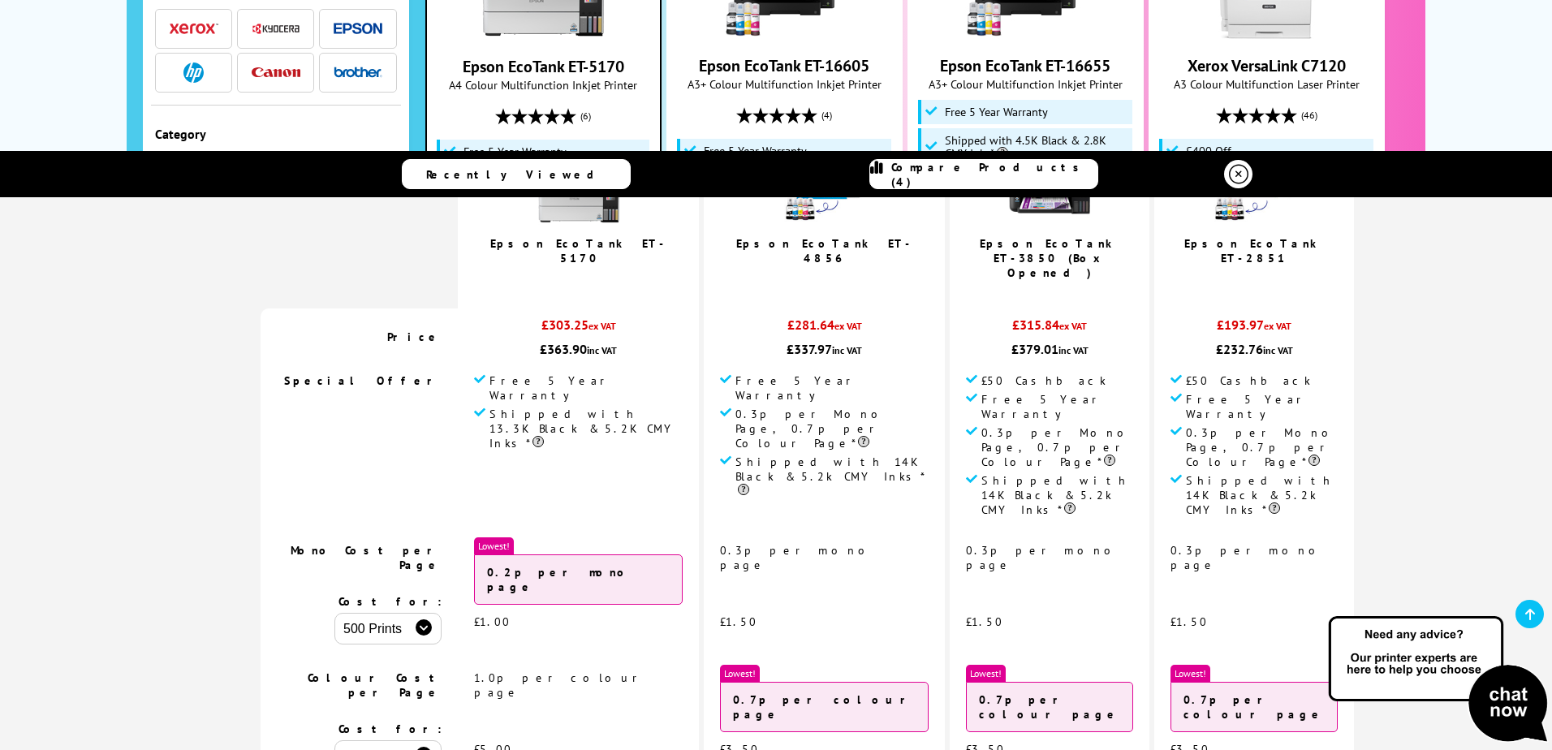
scroll to position [0, 0]
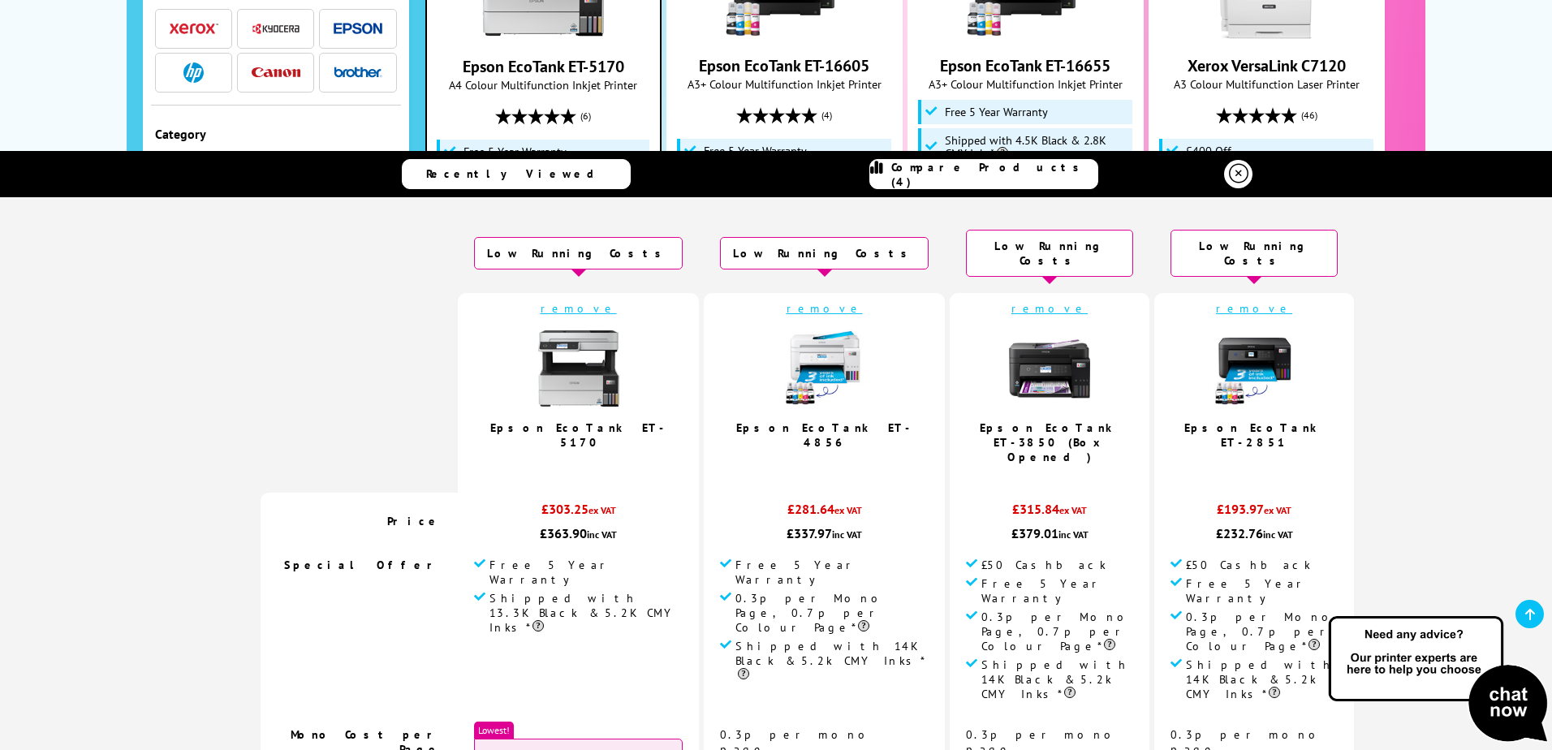
click at [1216, 301] on link "remove" at bounding box center [1254, 308] width 76 height 15
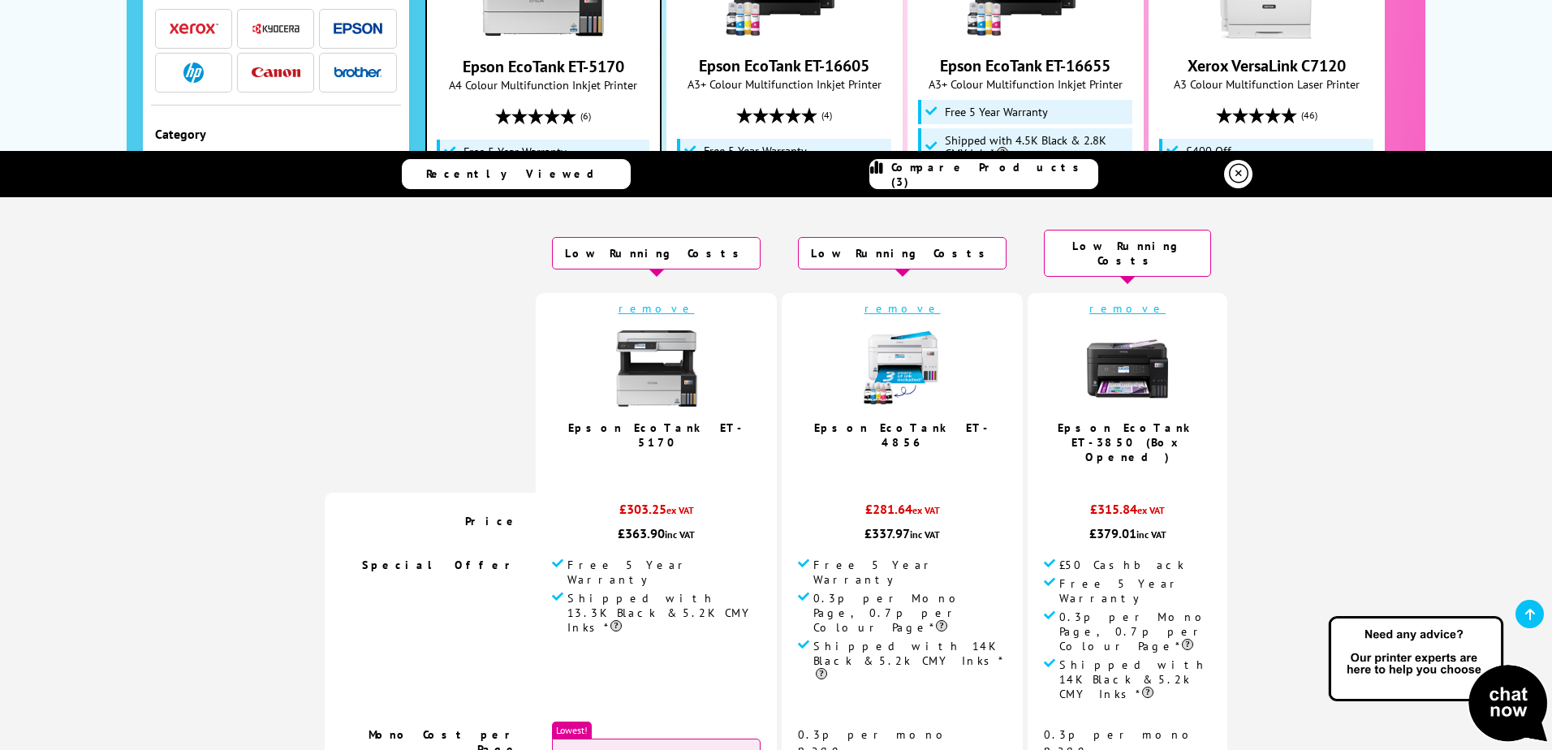
click at [1089, 301] on link "remove" at bounding box center [1127, 308] width 76 height 15
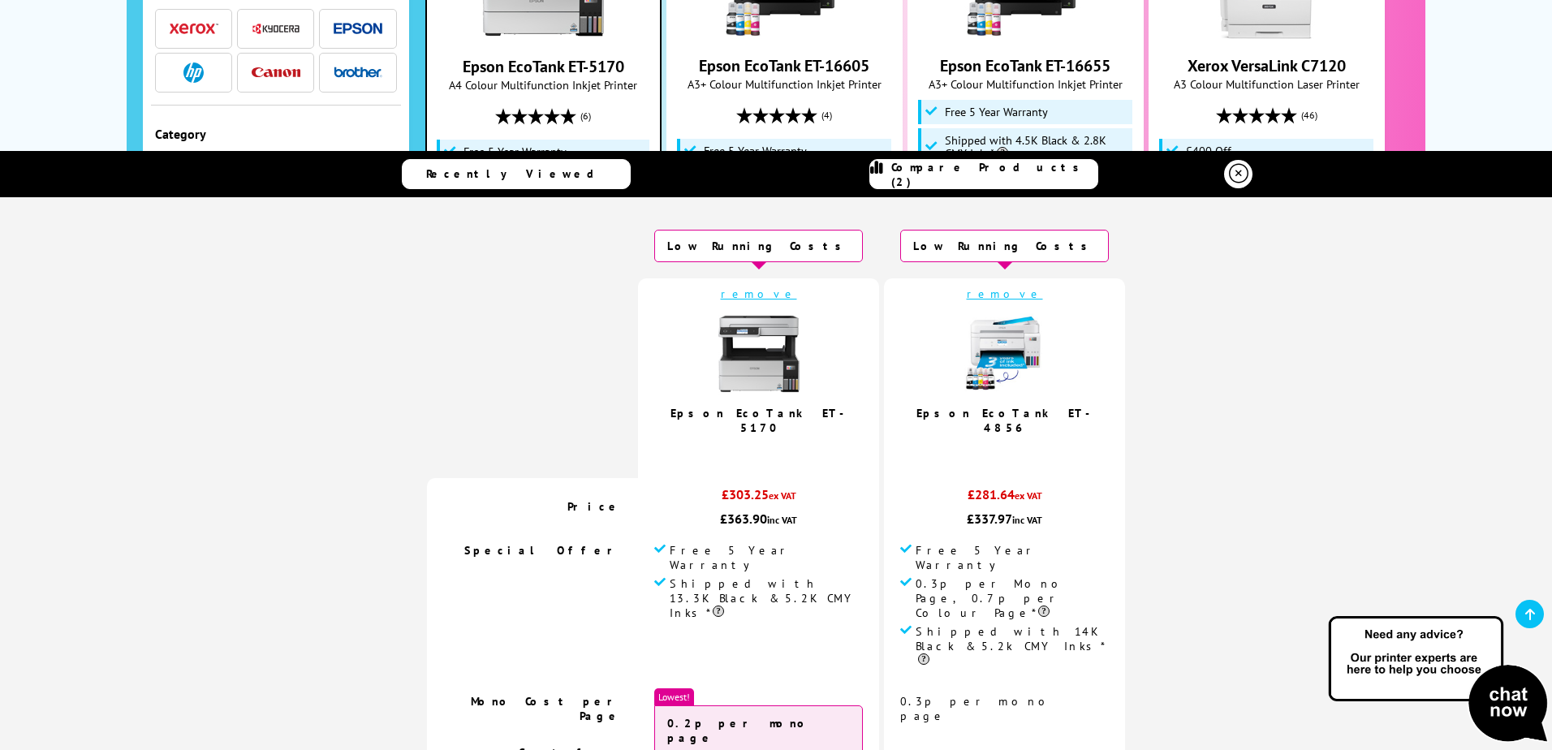
click at [766, 291] on link "remove" at bounding box center [759, 294] width 76 height 15
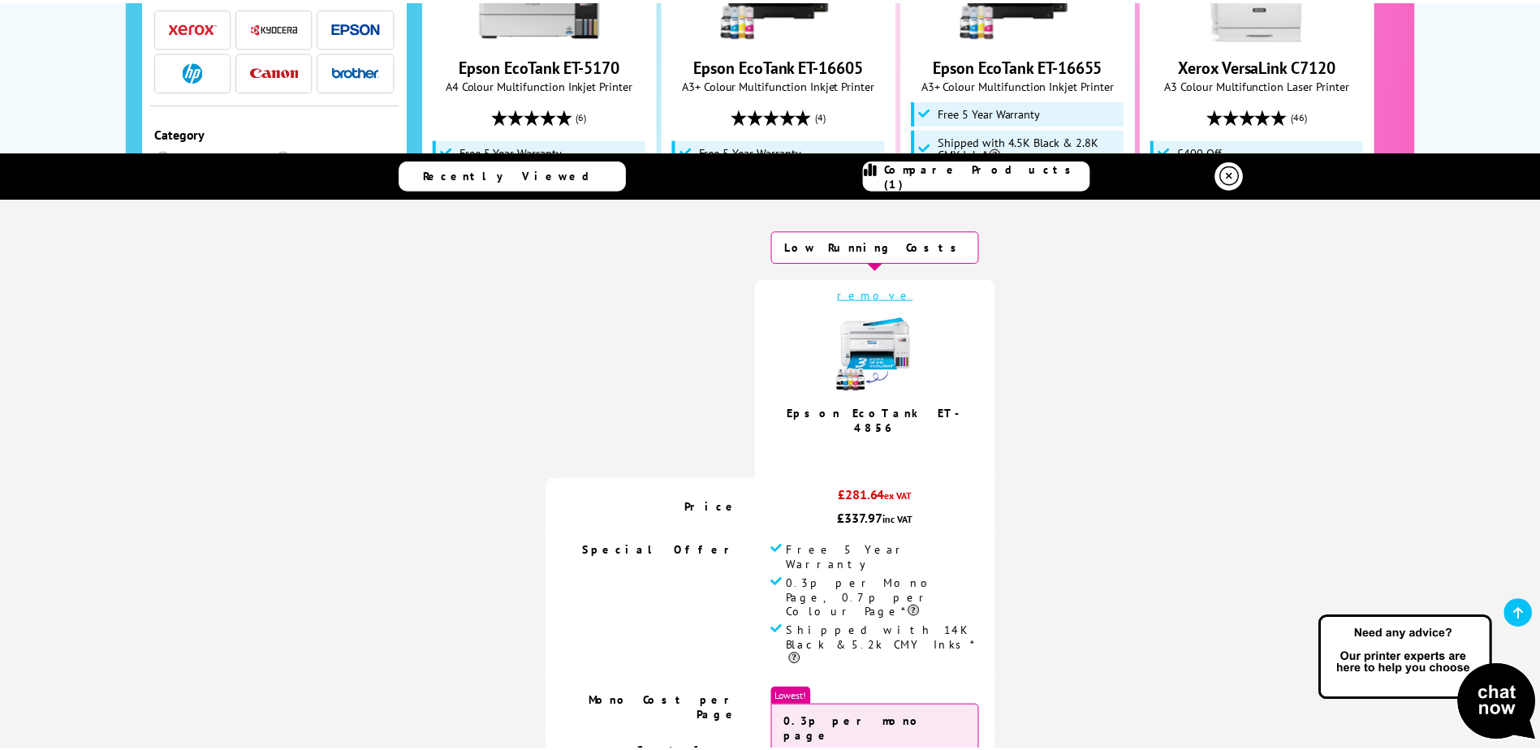
scroll to position [2026, 0]
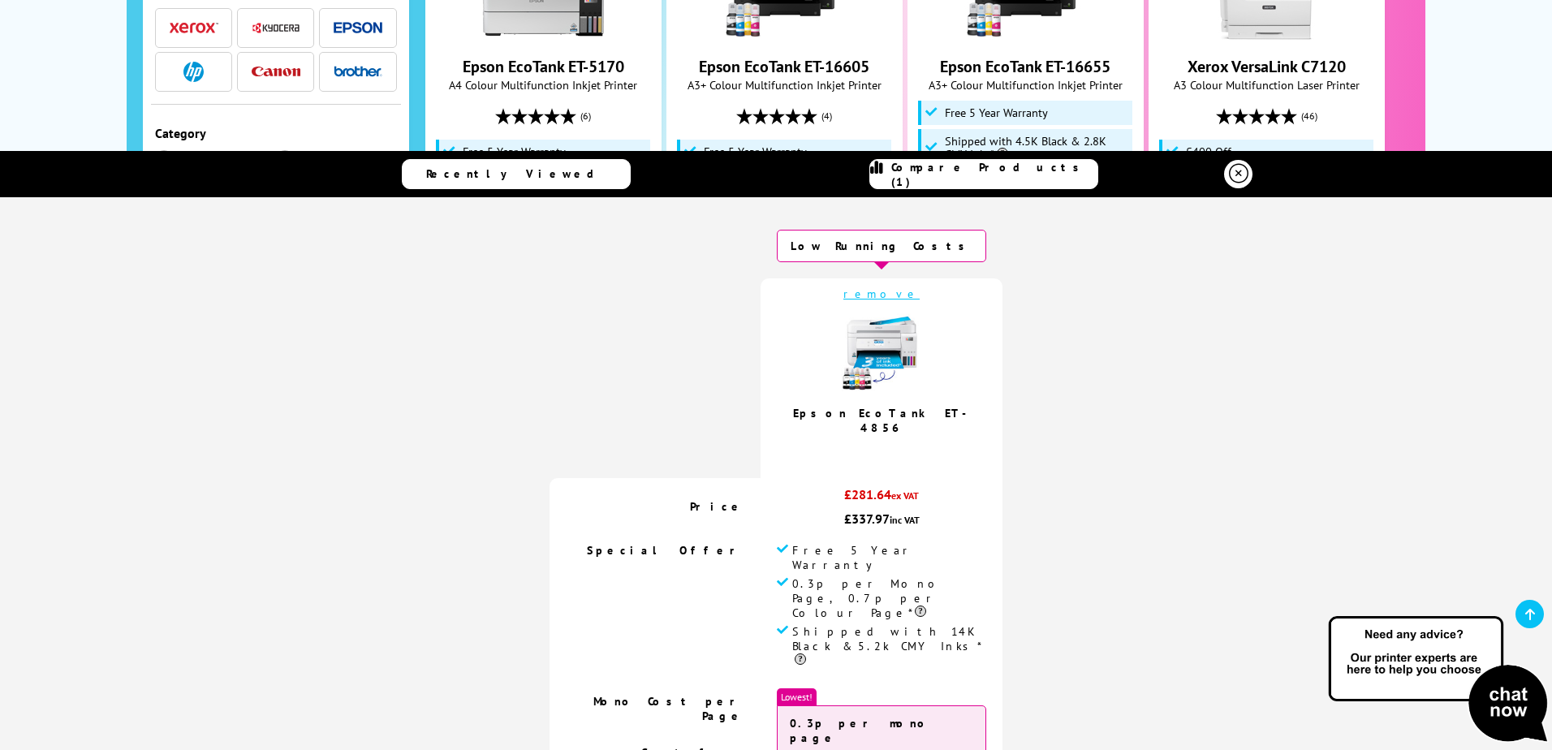
click at [1231, 167] on icon at bounding box center [1238, 173] width 19 height 19
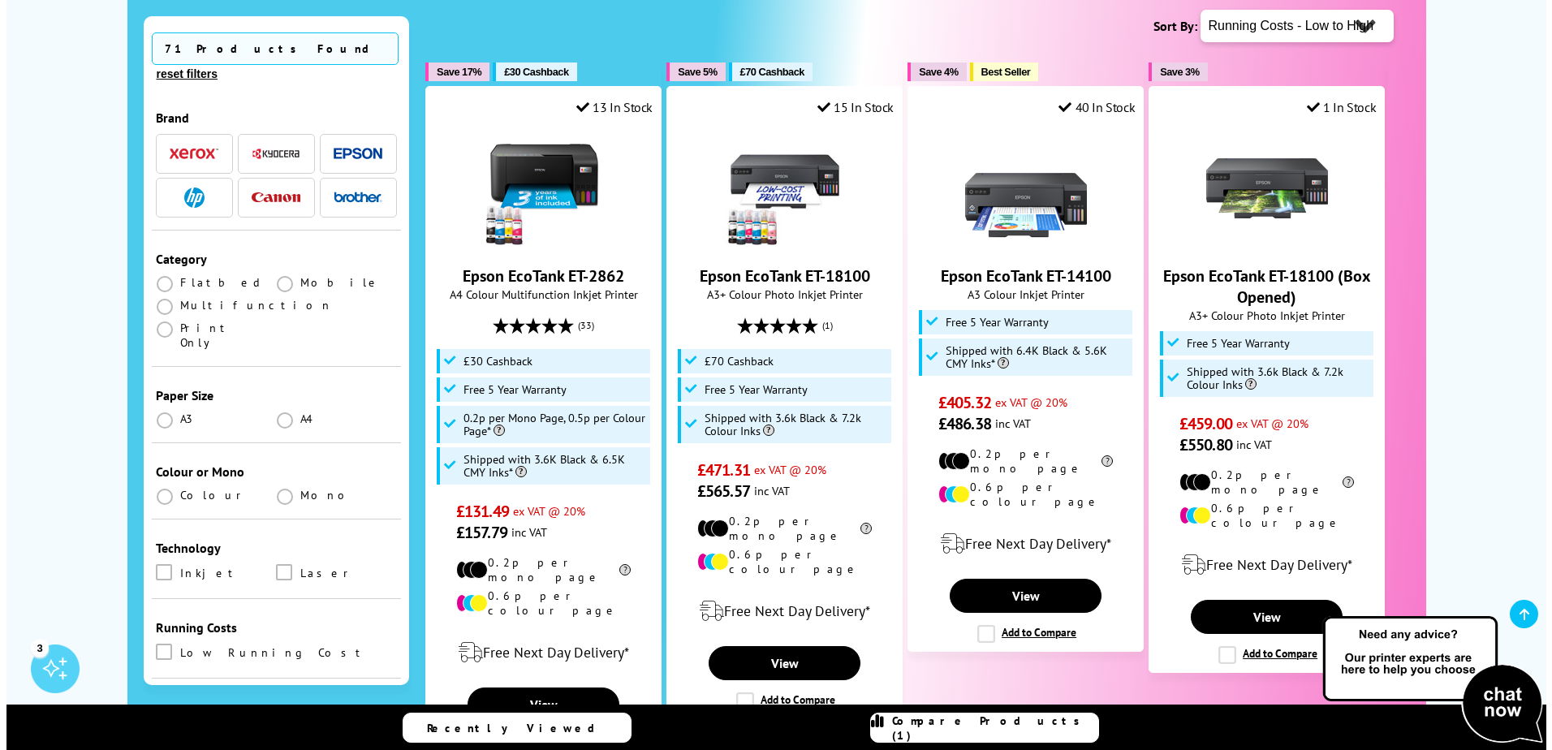
scroll to position [406, 0]
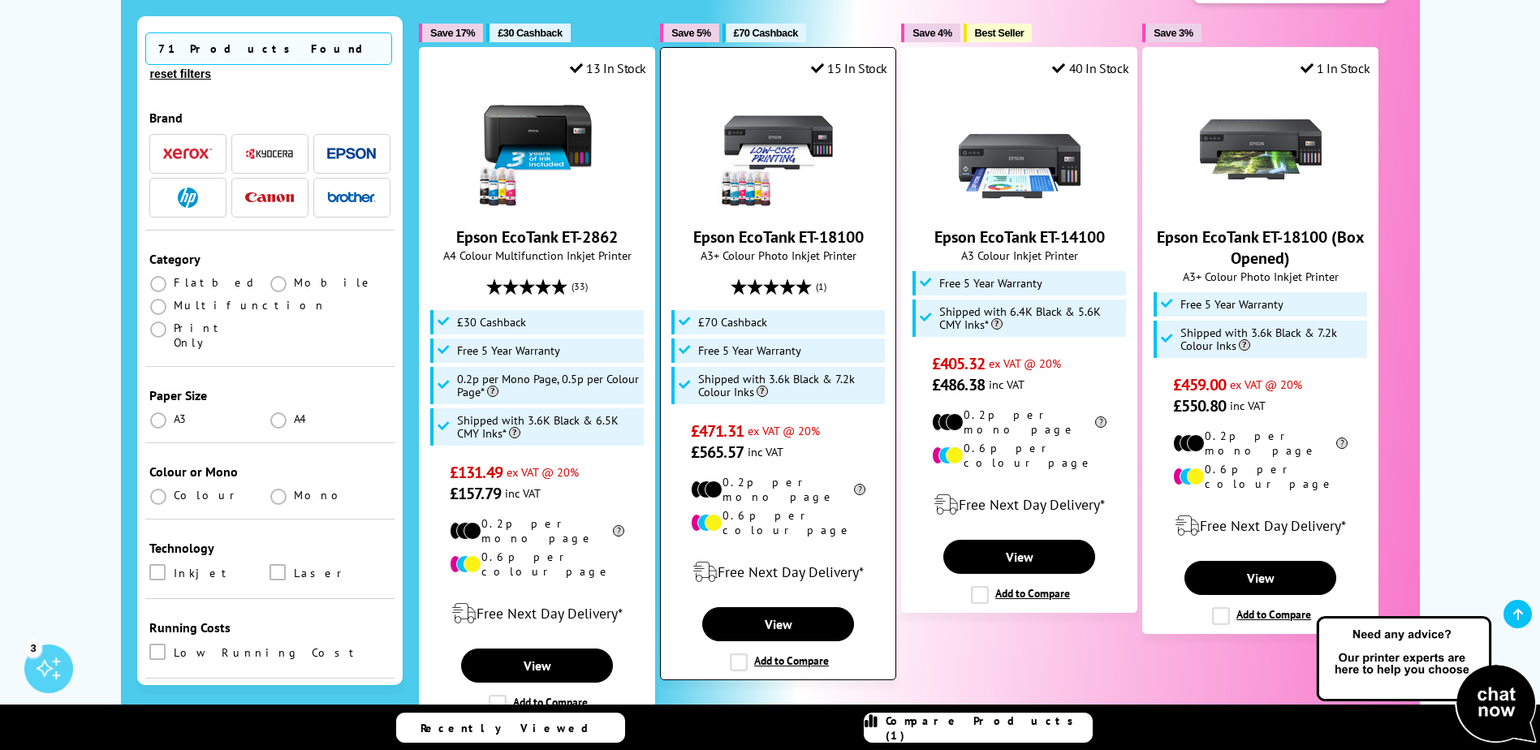
click at [794, 653] on label "Add to Compare" at bounding box center [779, 662] width 99 height 18
click at [0, 0] on input "Add to Compare" at bounding box center [0, 0] width 0 height 0
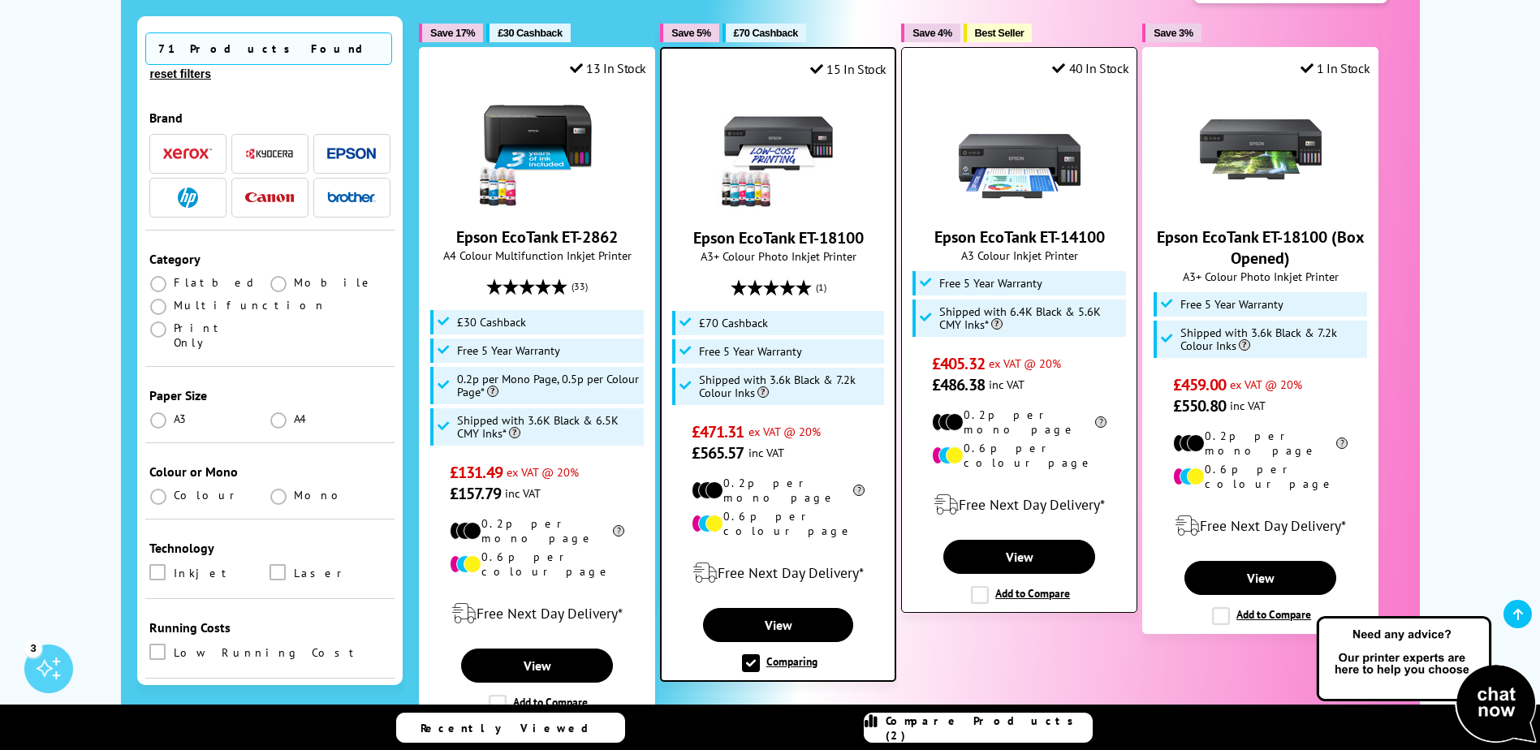
click at [1015, 586] on label "Add to Compare" at bounding box center [1020, 595] width 99 height 18
click at [0, 0] on input "Add to Compare" at bounding box center [0, 0] width 0 height 0
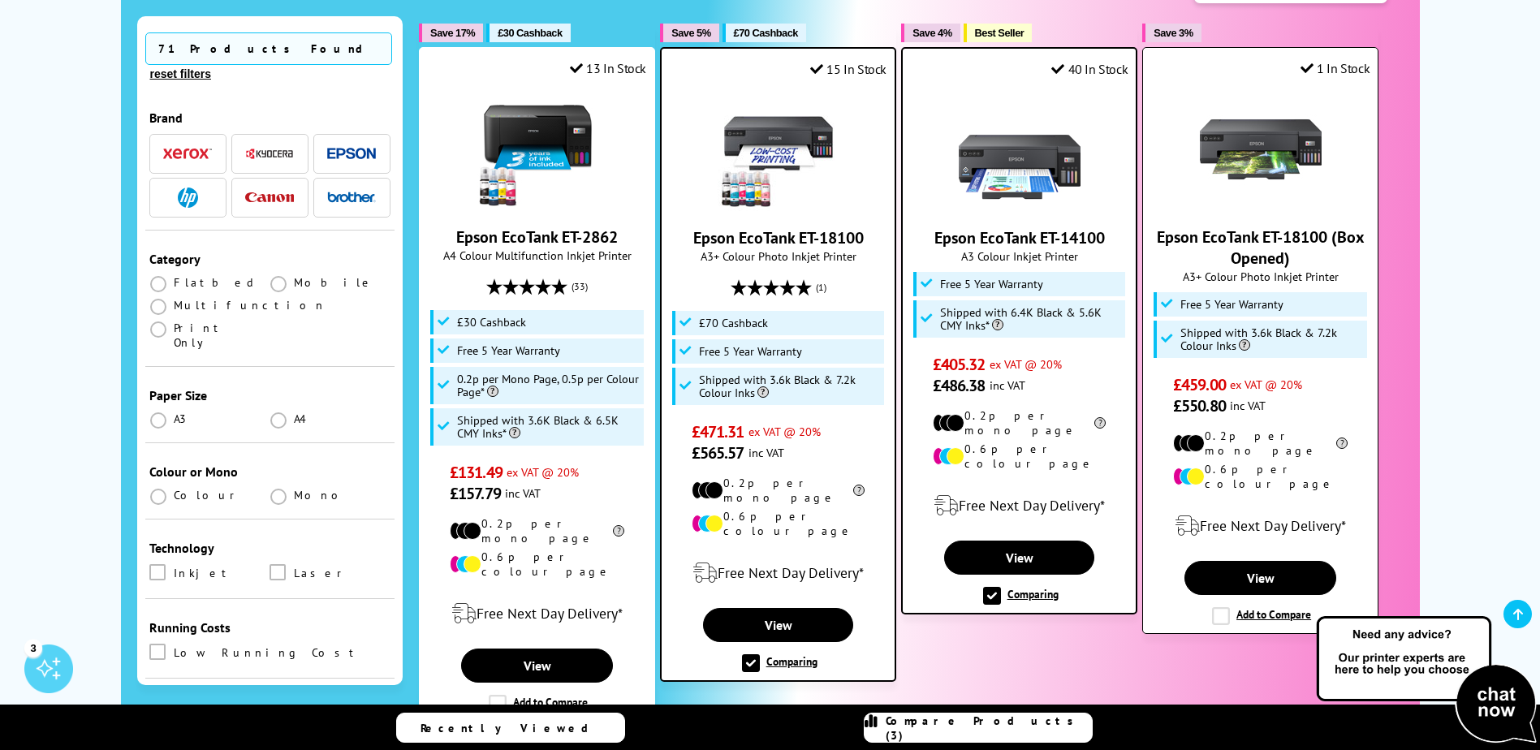
click at [1241, 607] on label "Add to Compare" at bounding box center [1261, 616] width 99 height 18
click at [0, 0] on input "Add to Compare" at bounding box center [0, 0] width 0 height 0
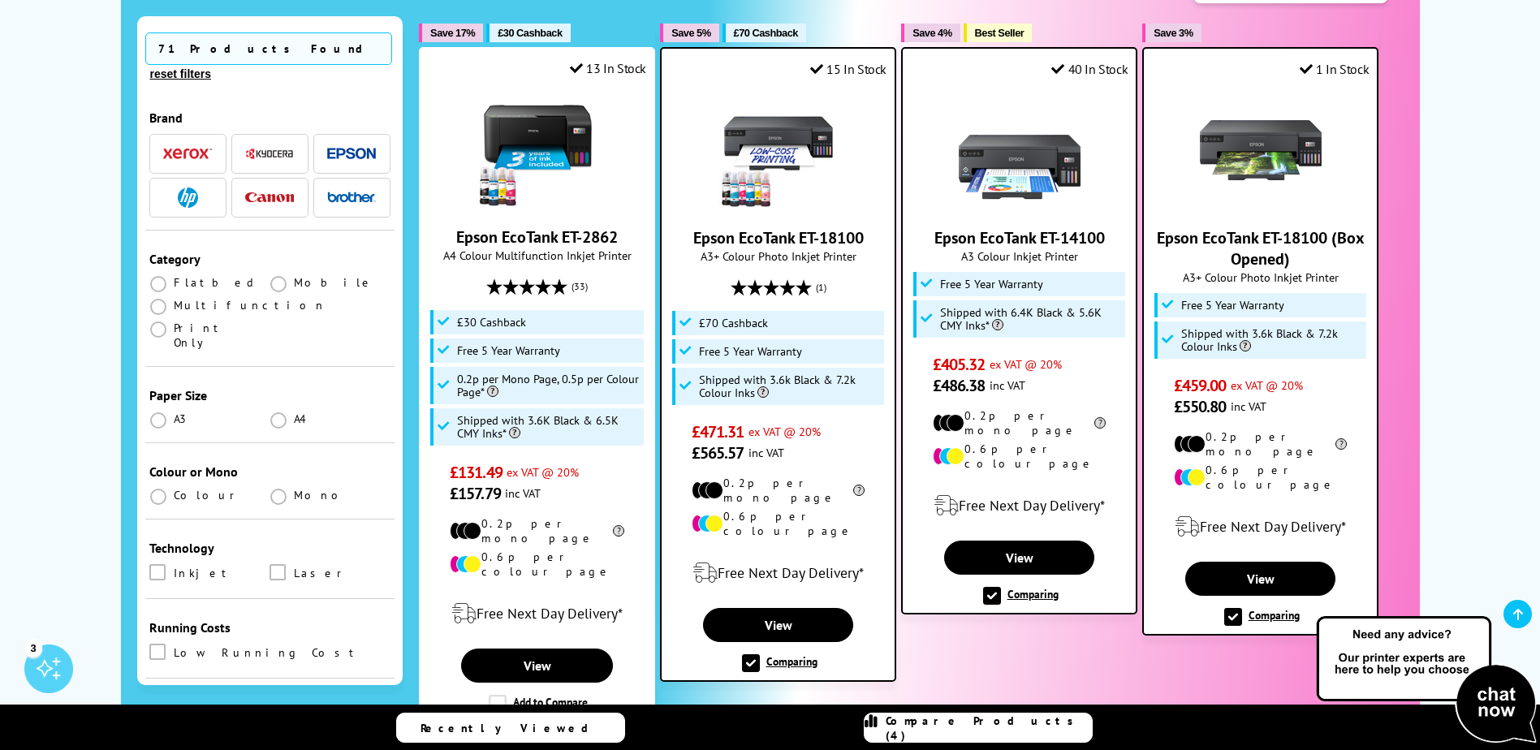
click at [1012, 724] on span "Compare Products (4)" at bounding box center [989, 727] width 206 height 29
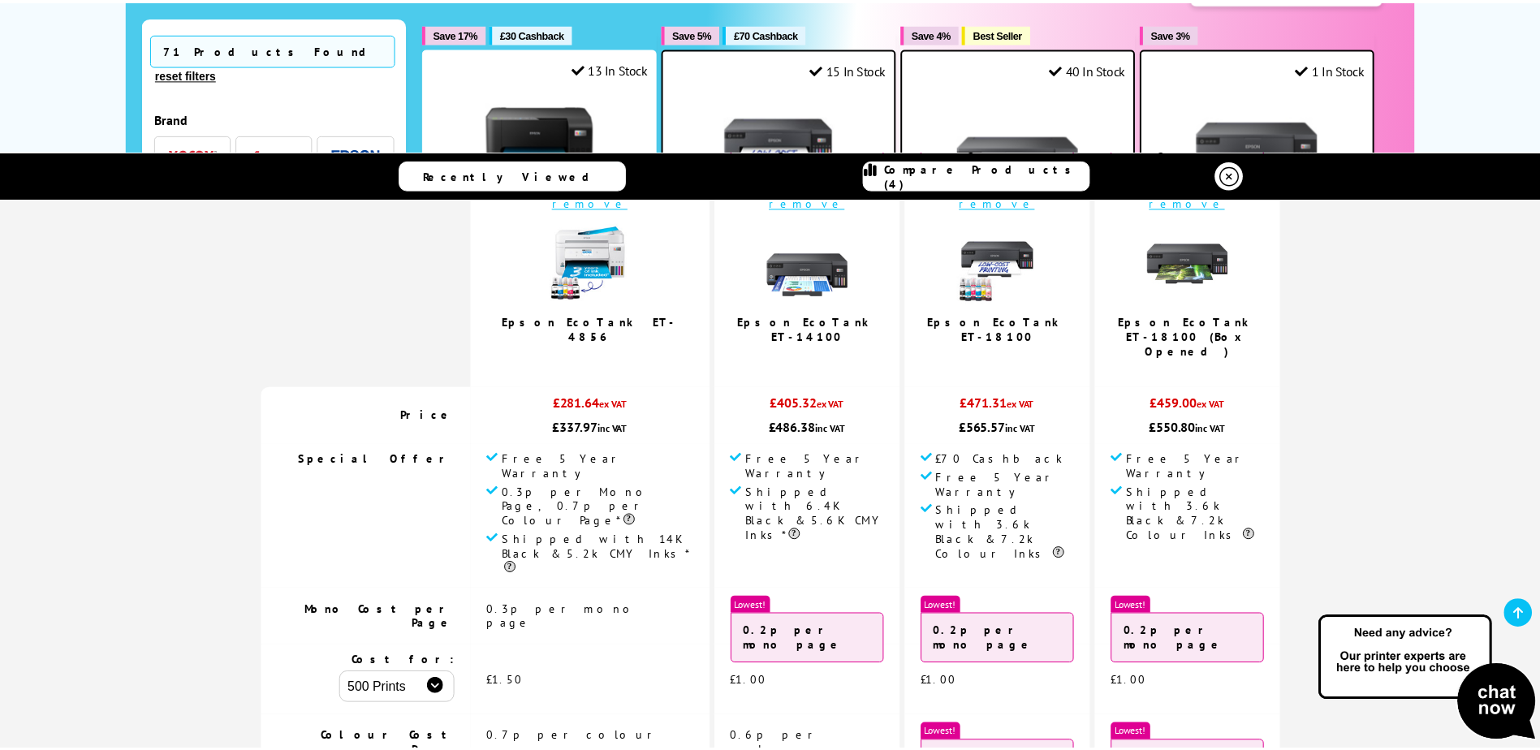
scroll to position [0, 0]
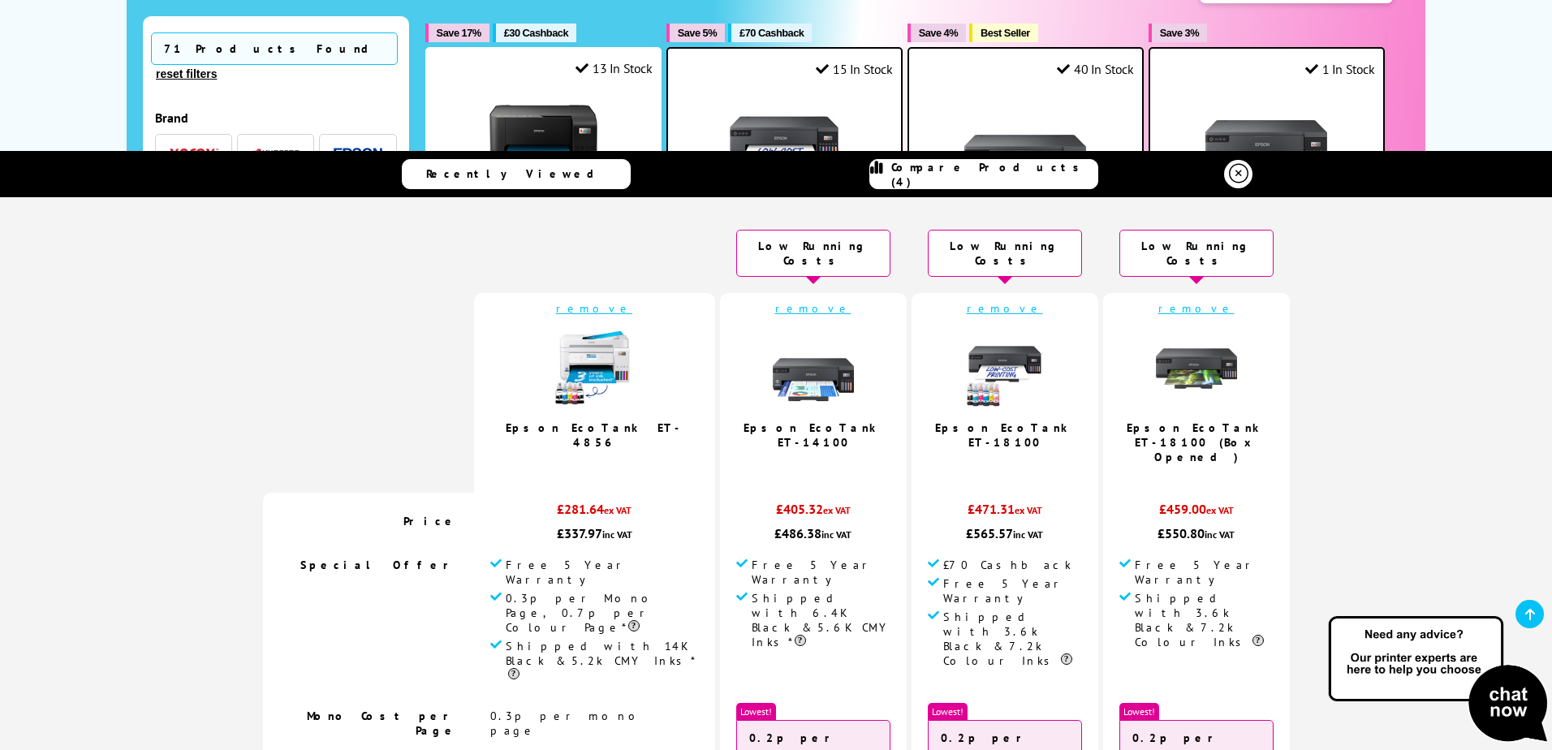
click at [779, 301] on link "remove" at bounding box center [813, 308] width 76 height 15
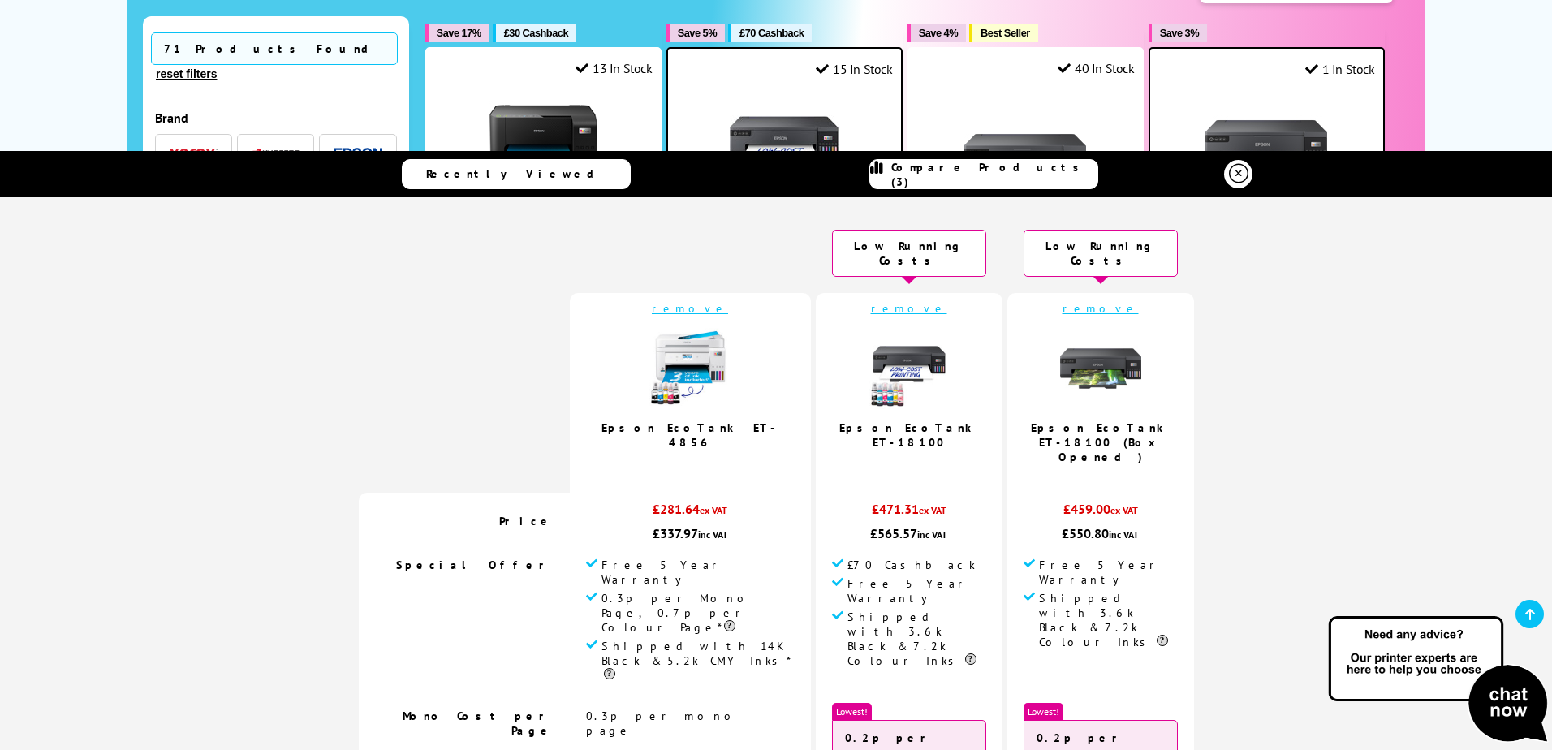
click at [871, 301] on link "remove" at bounding box center [909, 308] width 76 height 15
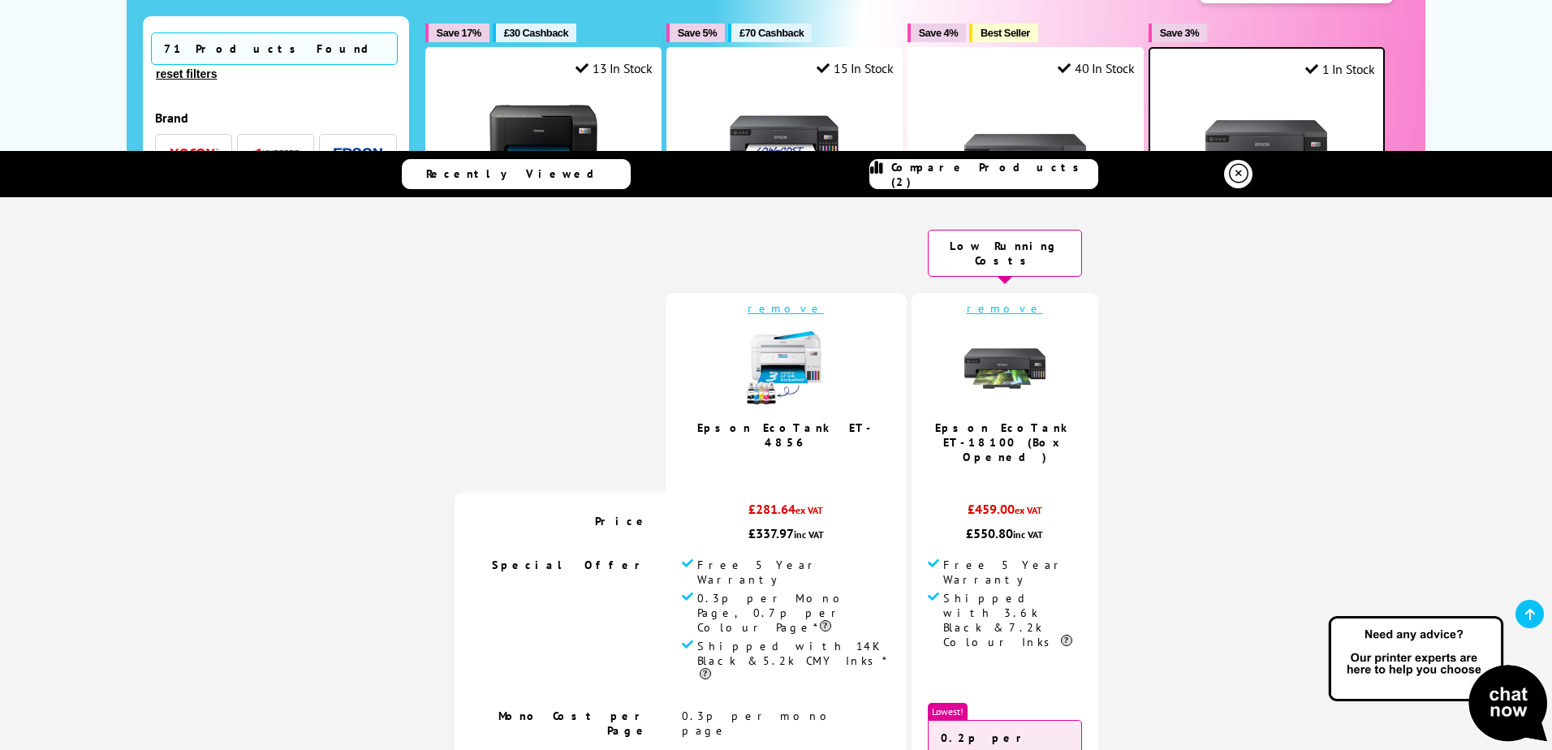
click at [968, 301] on link "remove" at bounding box center [1005, 308] width 76 height 15
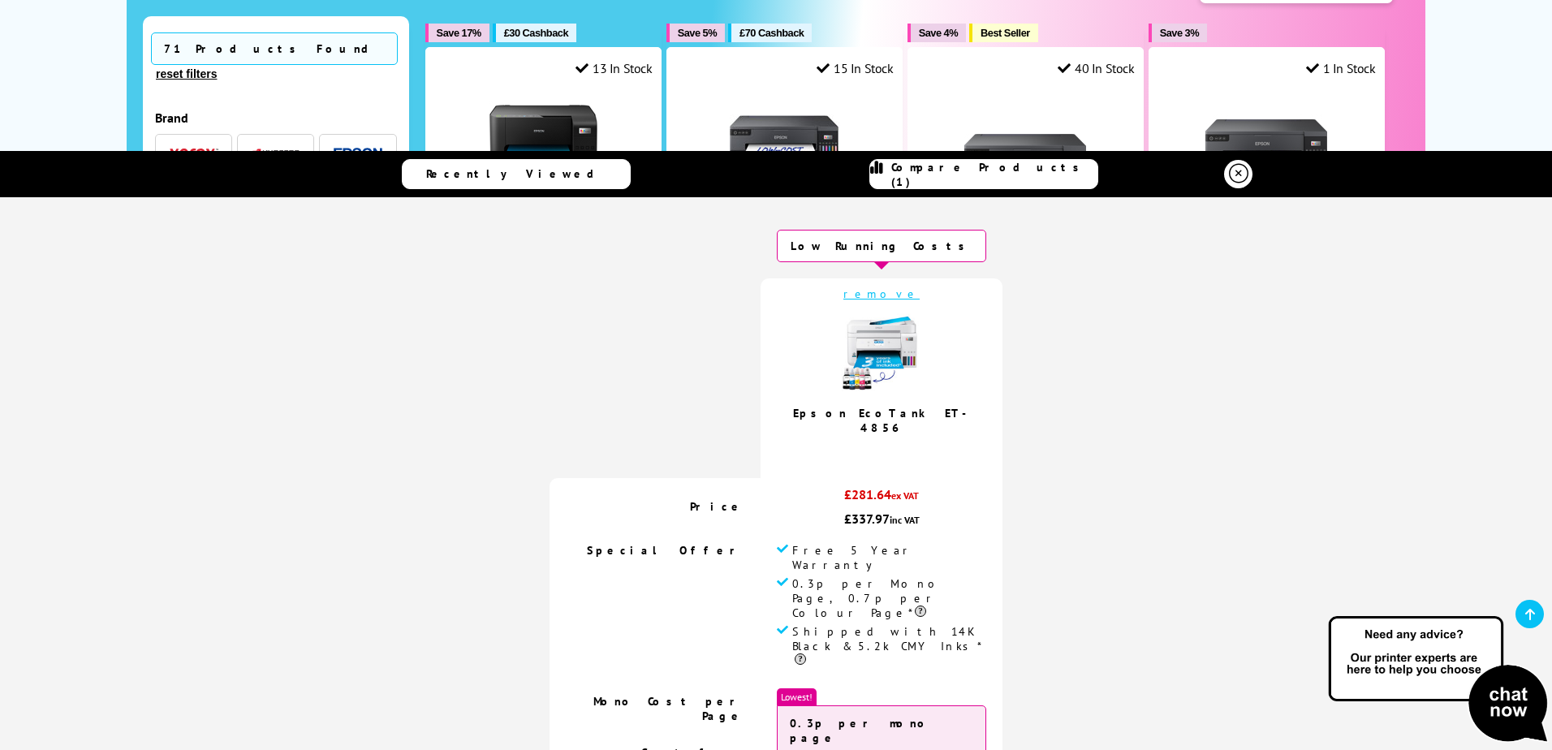
click at [1230, 167] on icon at bounding box center [1238, 173] width 19 height 19
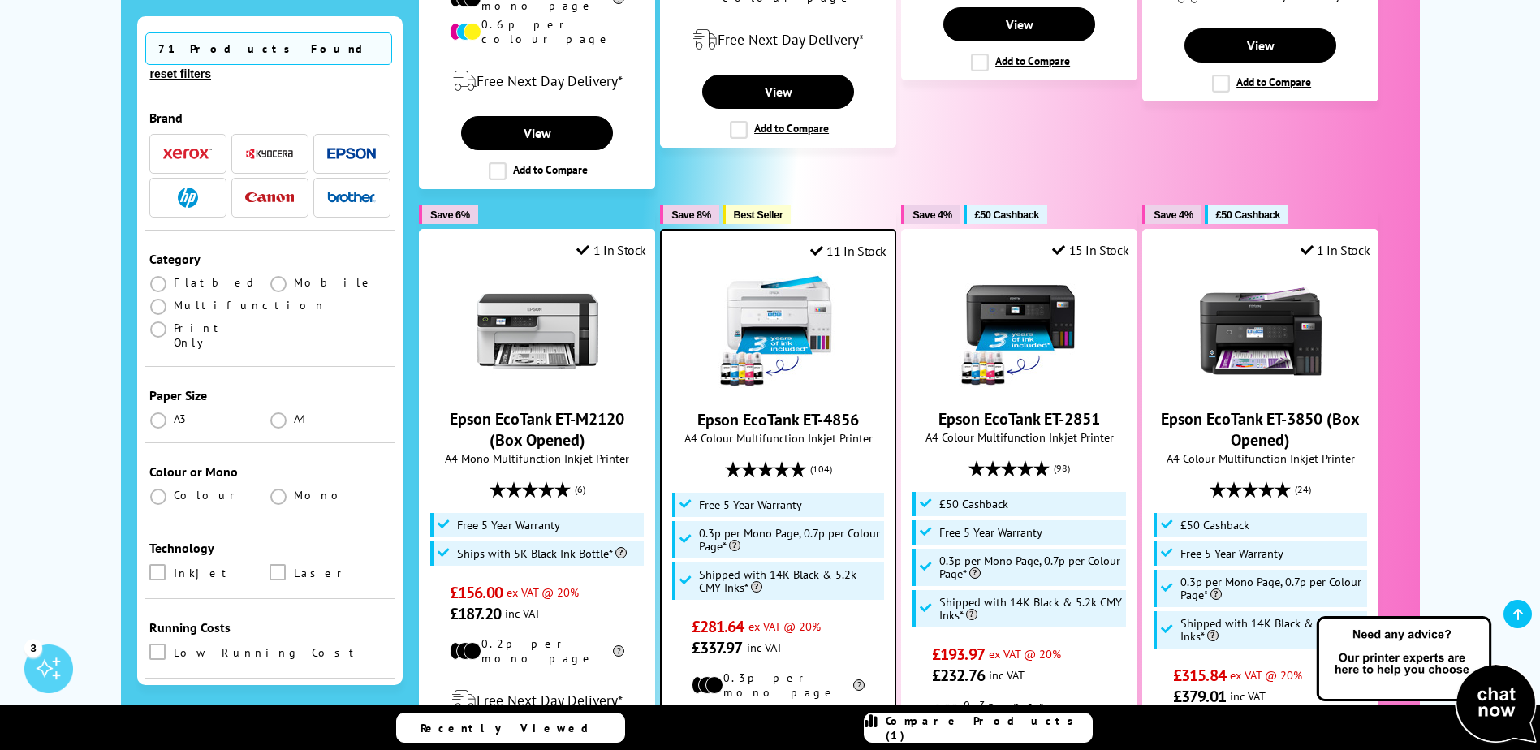
scroll to position [974, 0]
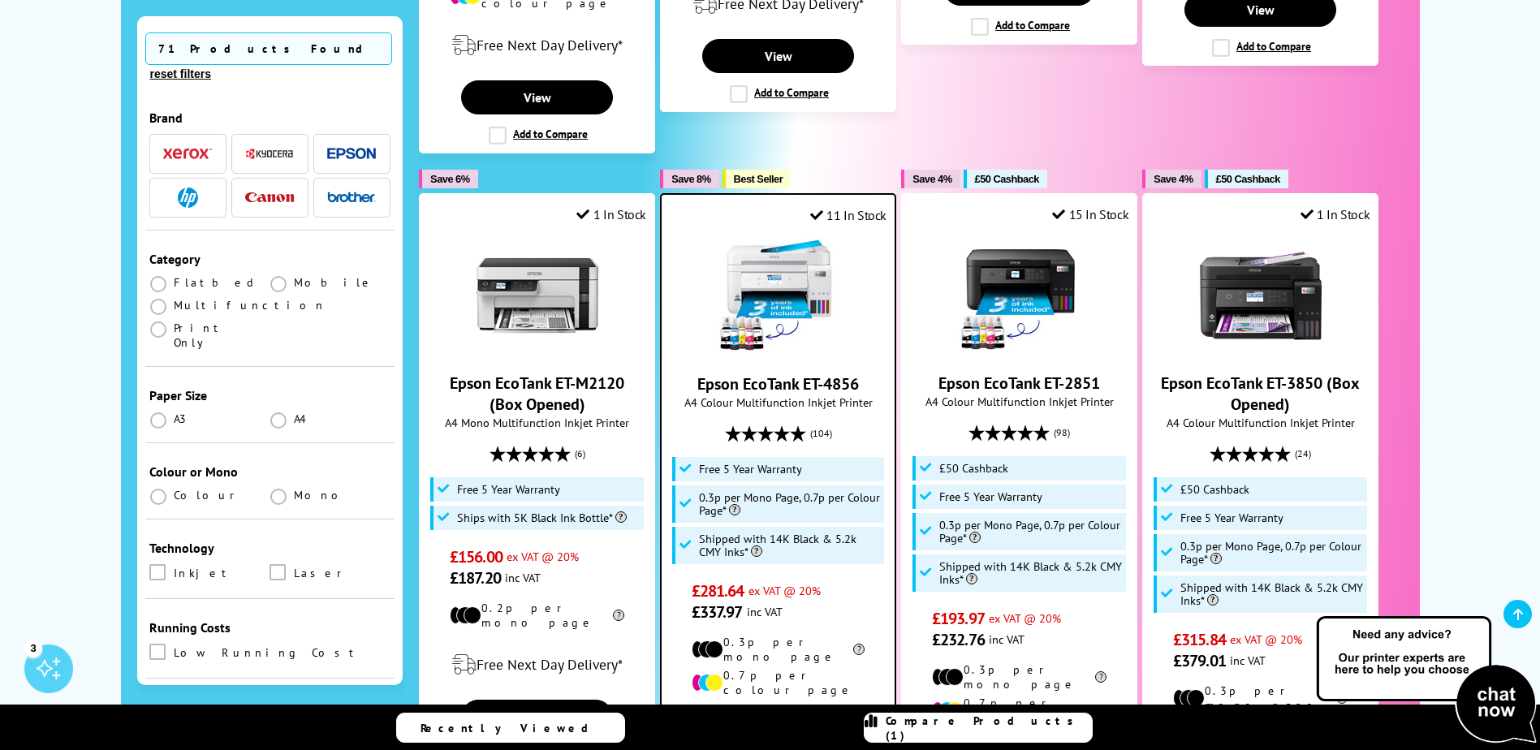
drag, startPoint x: 1446, startPoint y: 238, endPoint x: 1459, endPoint y: 167, distance: 72.0
click at [1459, 167] on div "Our Biggest EVER Printer Sale, On Now Plus, for a limited time only...Get an EX…" at bounding box center [770, 442] width 1540 height 2388
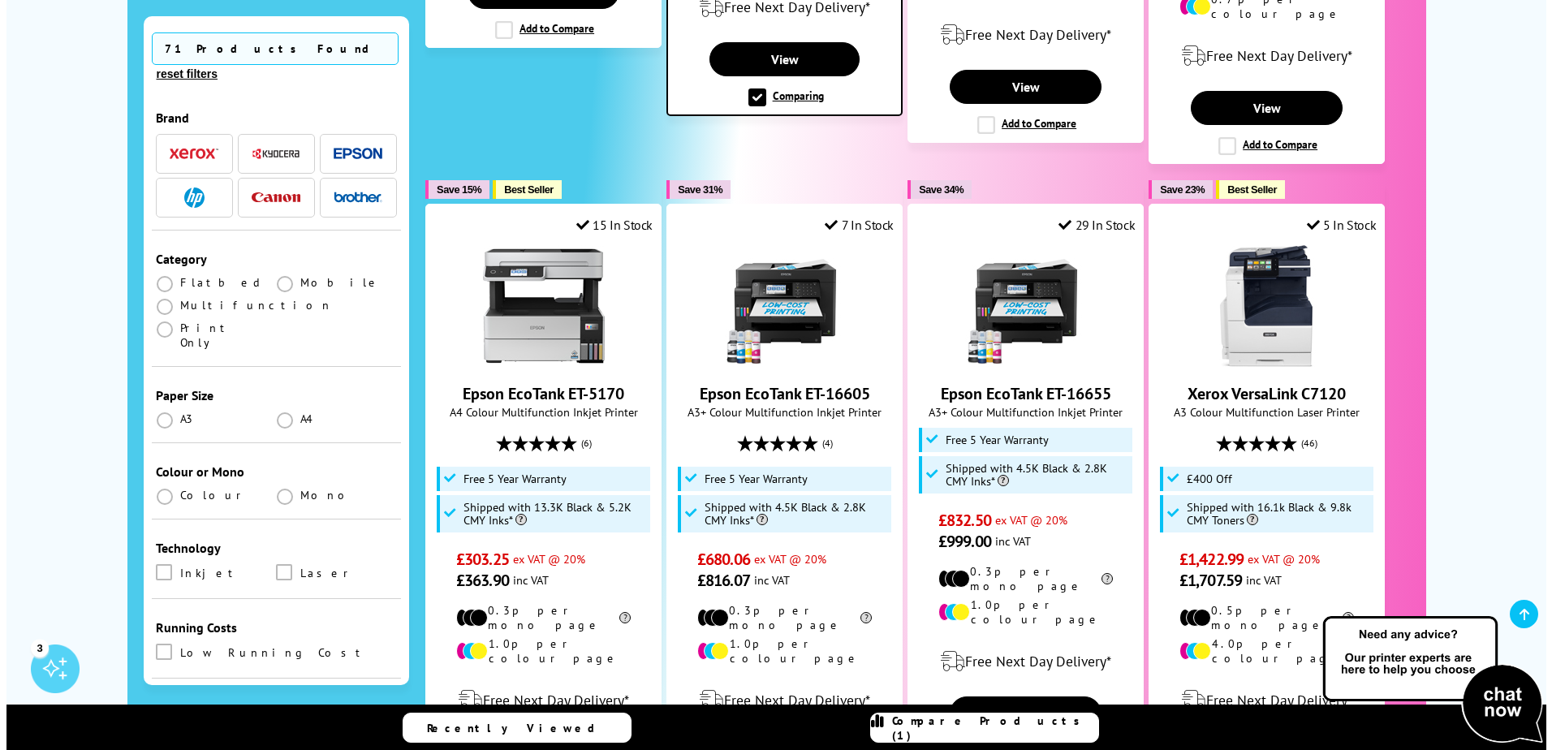
scroll to position [1705, 0]
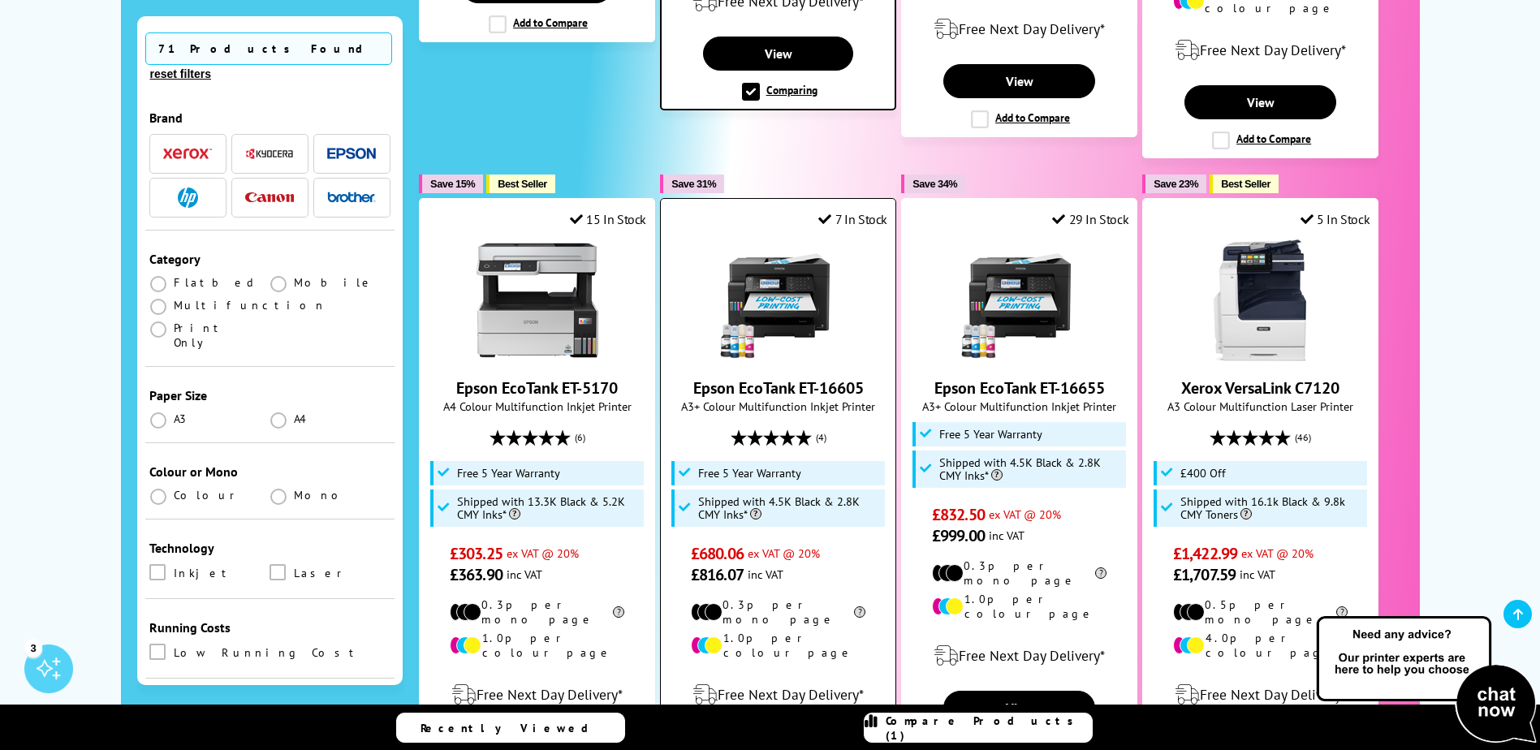
click at [0, 0] on input "Add to Compare" at bounding box center [0, 0] width 0 height 0
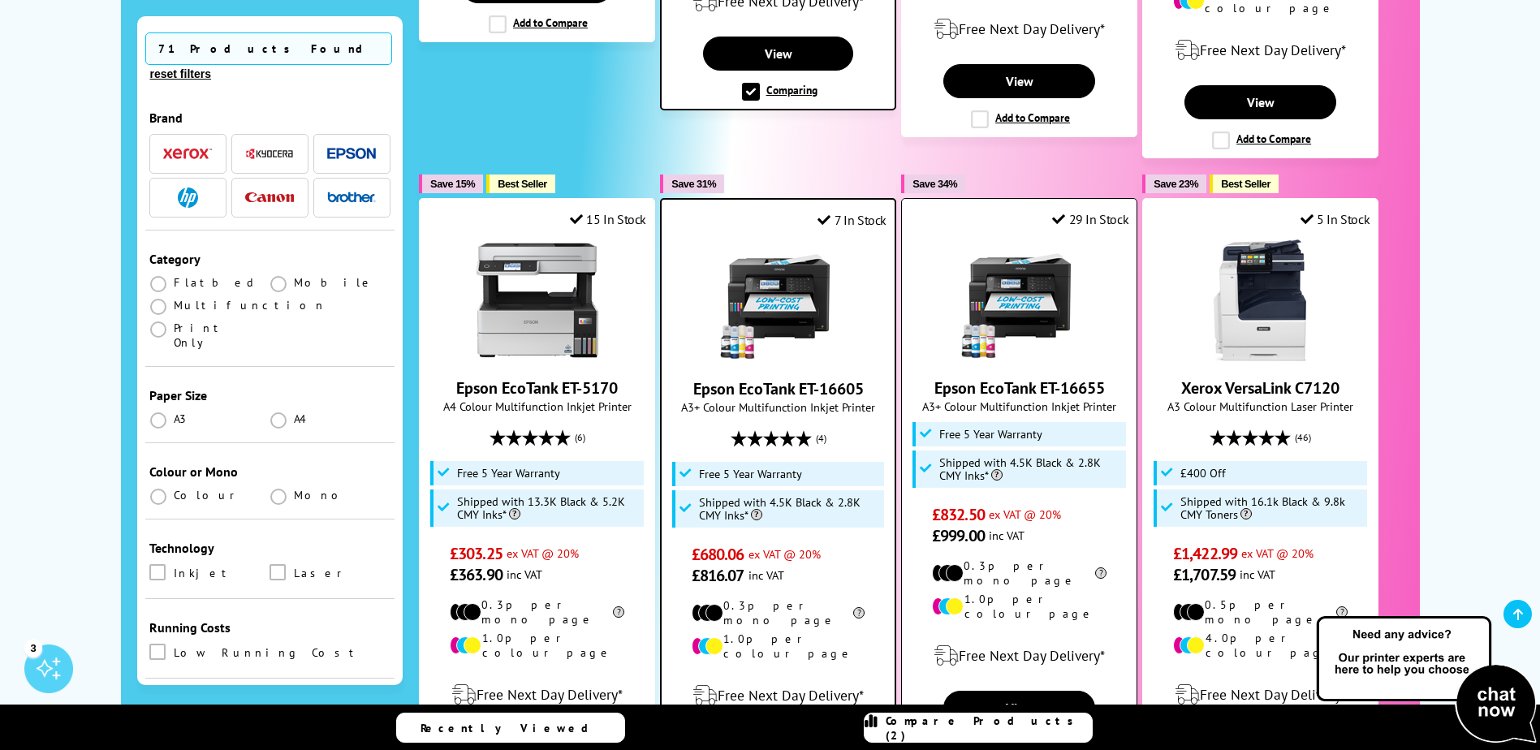
click at [1031, 737] on label "Add to Compare" at bounding box center [1020, 746] width 99 height 18
click at [0, 0] on input "Add to Compare" at bounding box center [0, 0] width 0 height 0
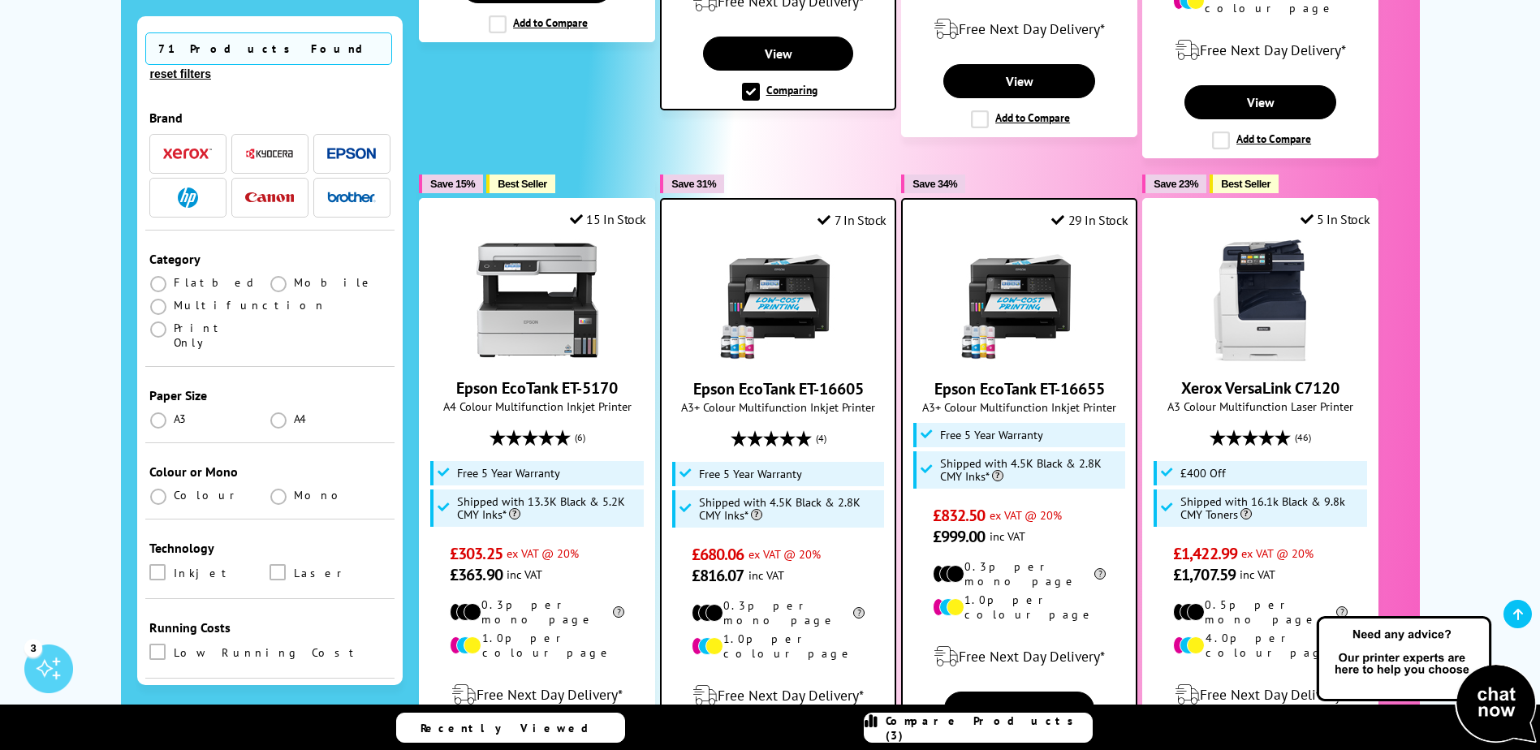
click at [1027, 715] on link "Compare Products (3)" at bounding box center [978, 728] width 229 height 30
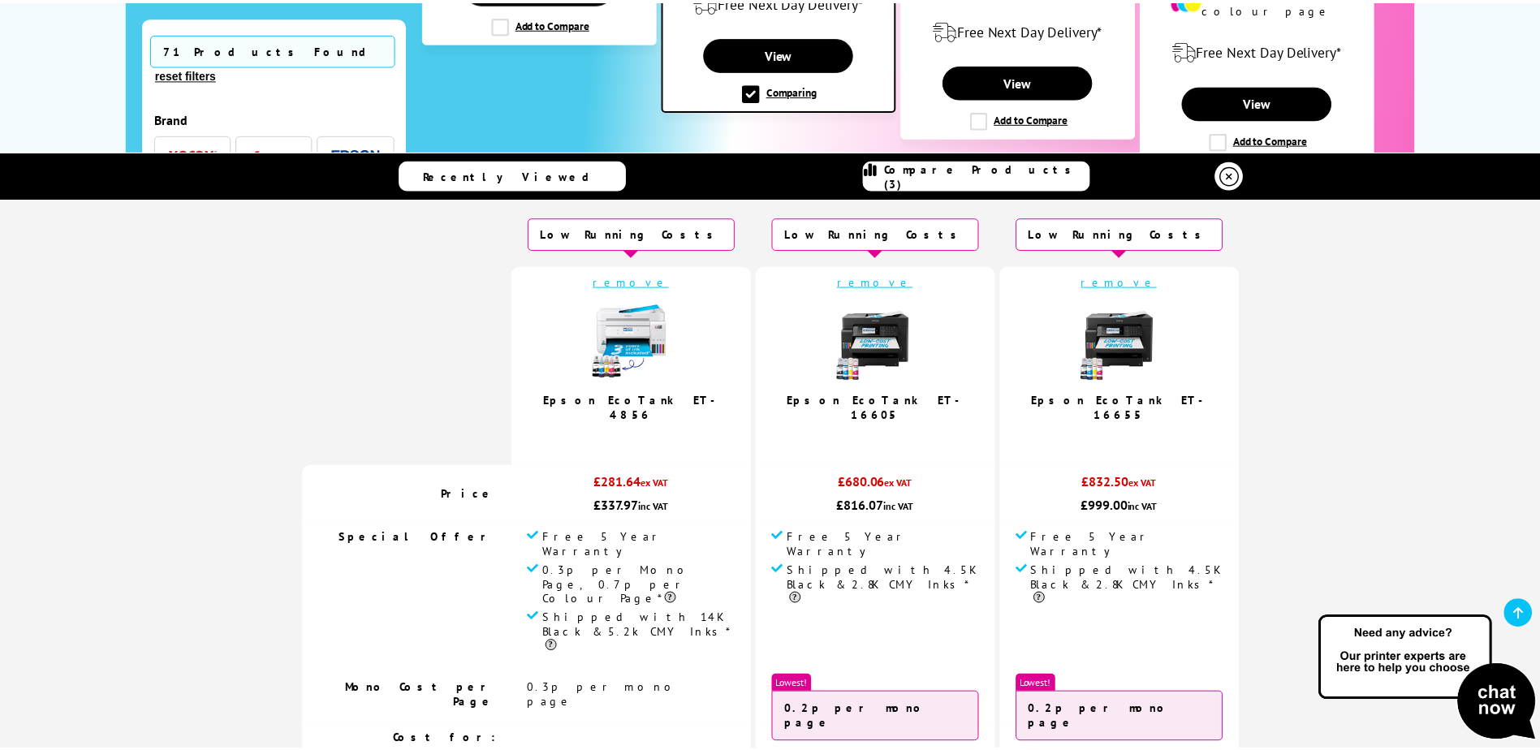
scroll to position [0, 0]
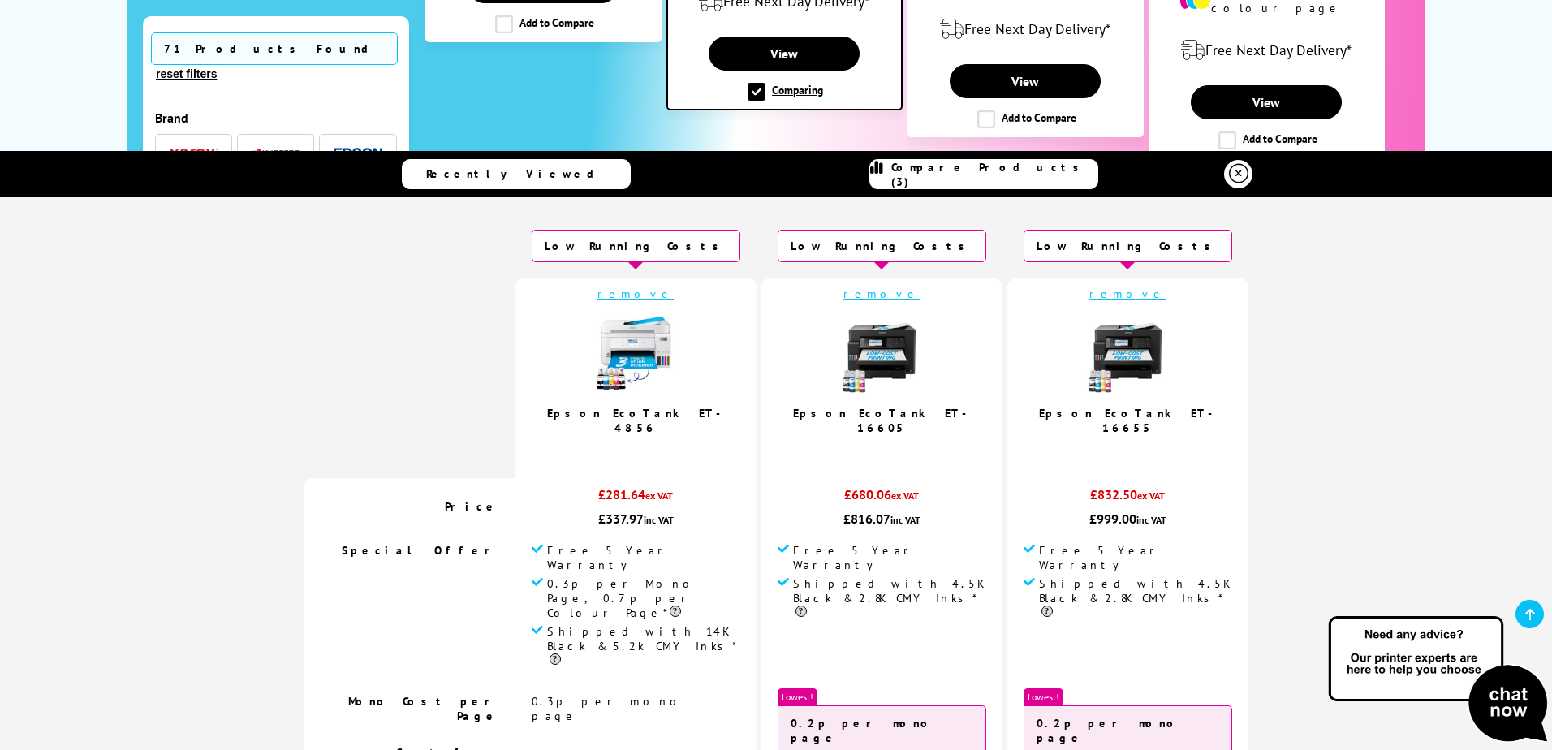
click at [1224, 169] on link at bounding box center [1238, 174] width 28 height 28
